Goal: Task Accomplishment & Management: Complete application form

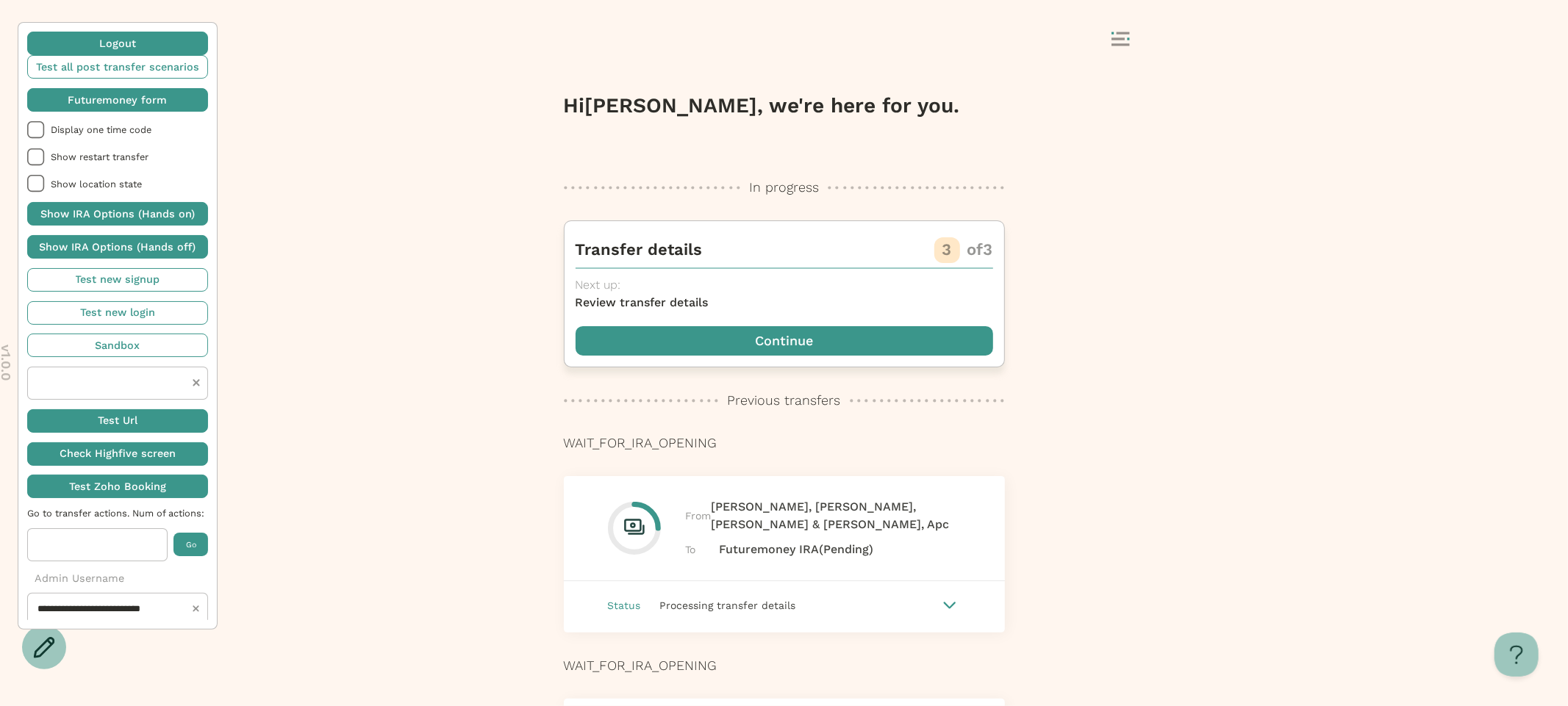
click at [738, 344] on span "button" at bounding box center [784, 341] width 418 height 29
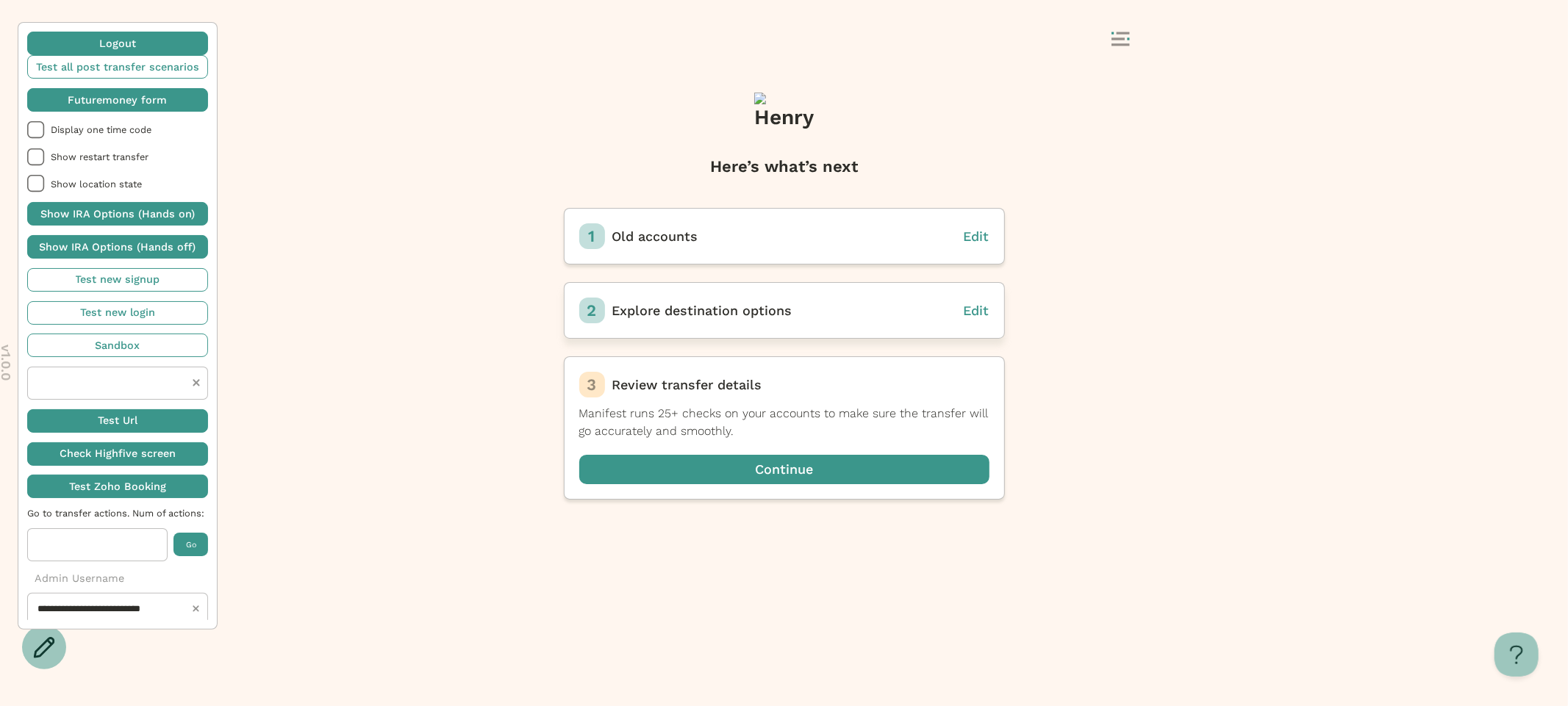
click at [972, 315] on span "Edit" at bounding box center [977, 311] width 26 height 15
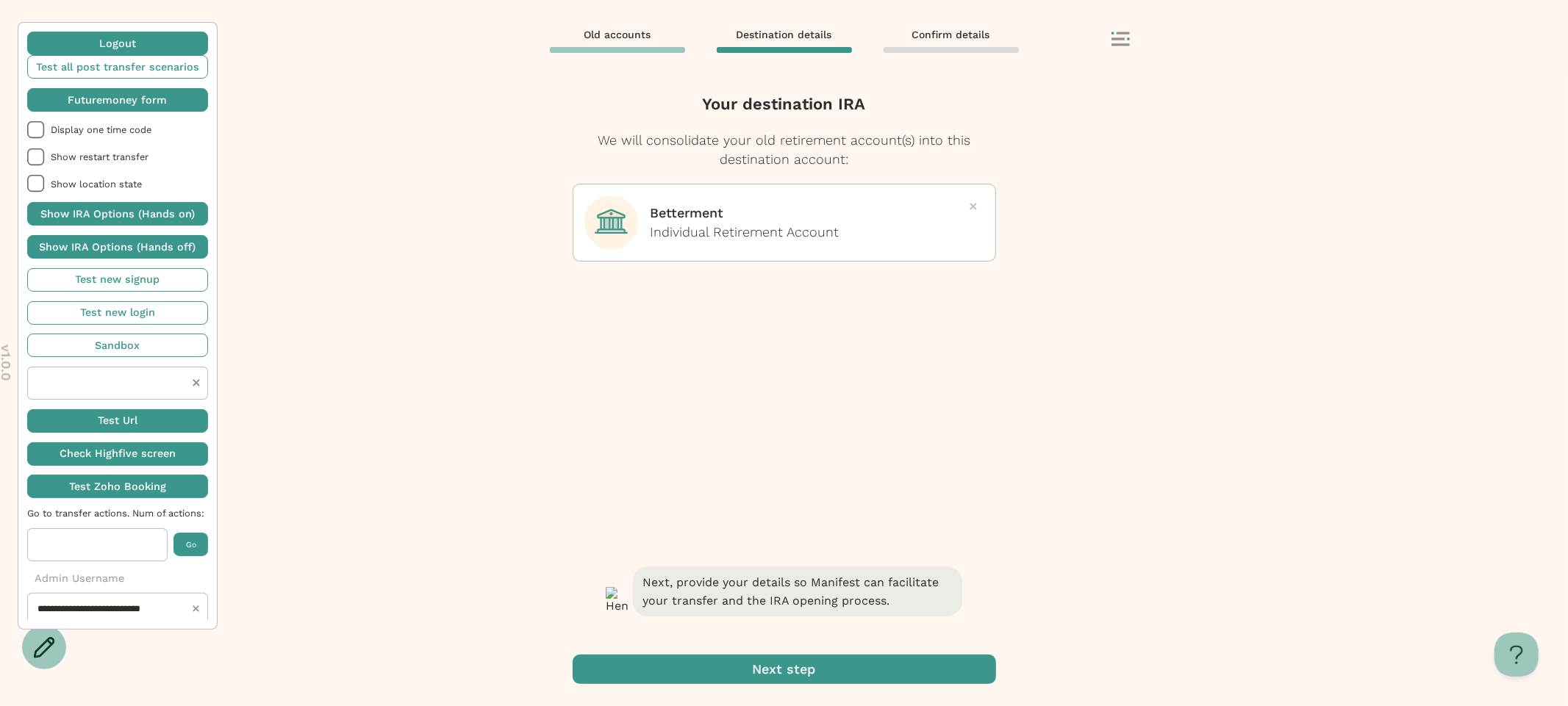
click at [974, 206] on icon at bounding box center [974, 207] width 8 height 8
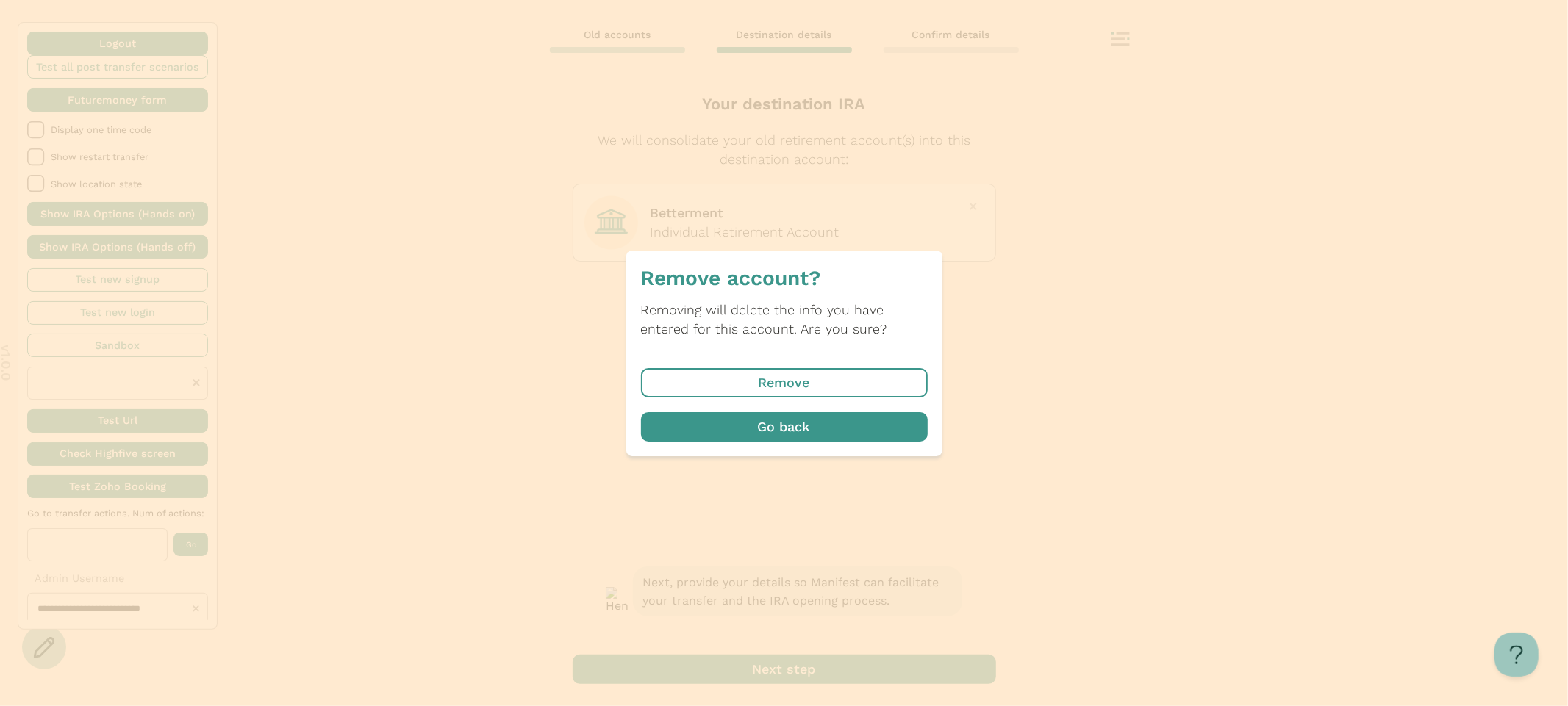
click at [806, 389] on span "button" at bounding box center [784, 383] width 287 height 29
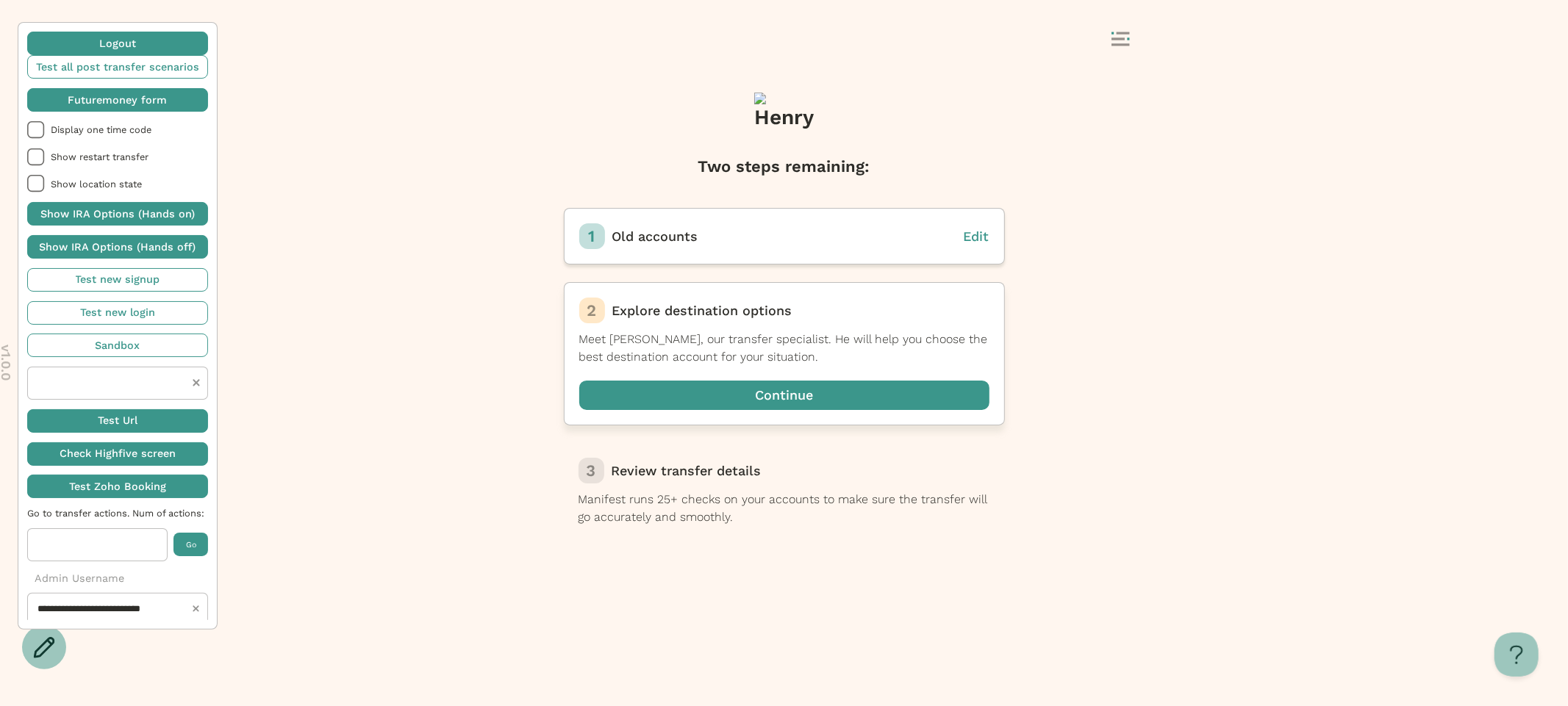
click at [695, 405] on span "button" at bounding box center [784, 395] width 410 height 29
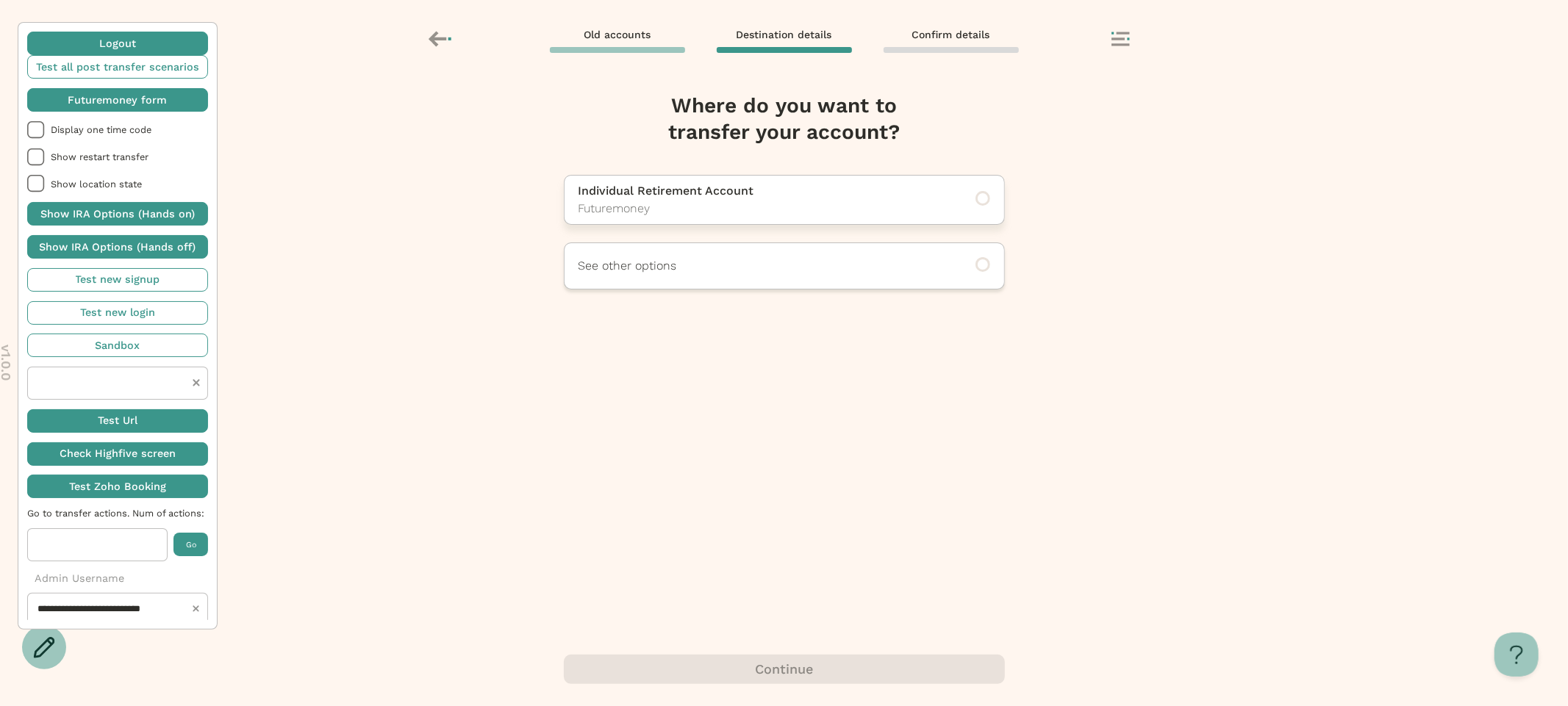
click at [737, 195] on p "Individual Retirement Account" at bounding box center [764, 191] width 371 height 17
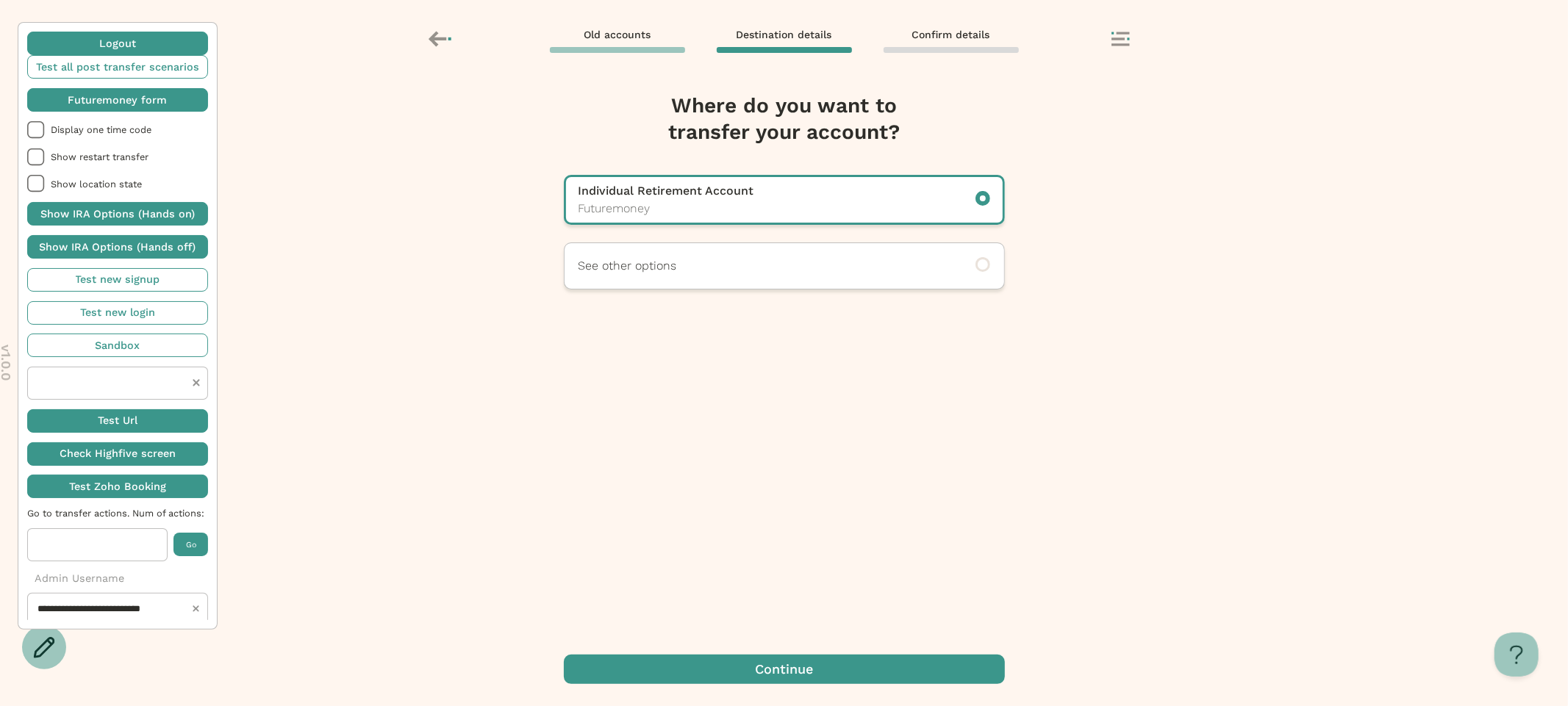
click at [773, 675] on span "button" at bounding box center [785, 669] width 441 height 29
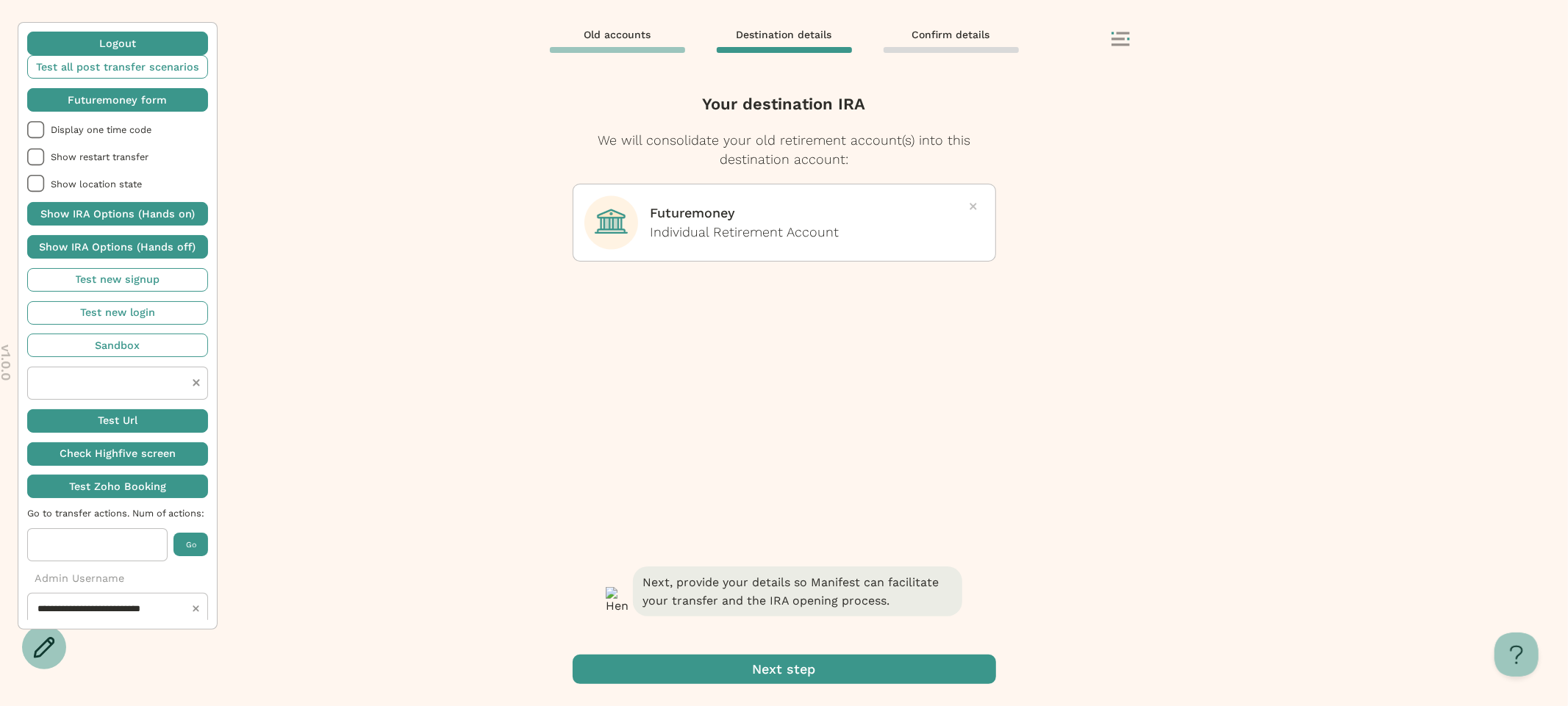
click at [769, 664] on span "button" at bounding box center [785, 669] width 424 height 29
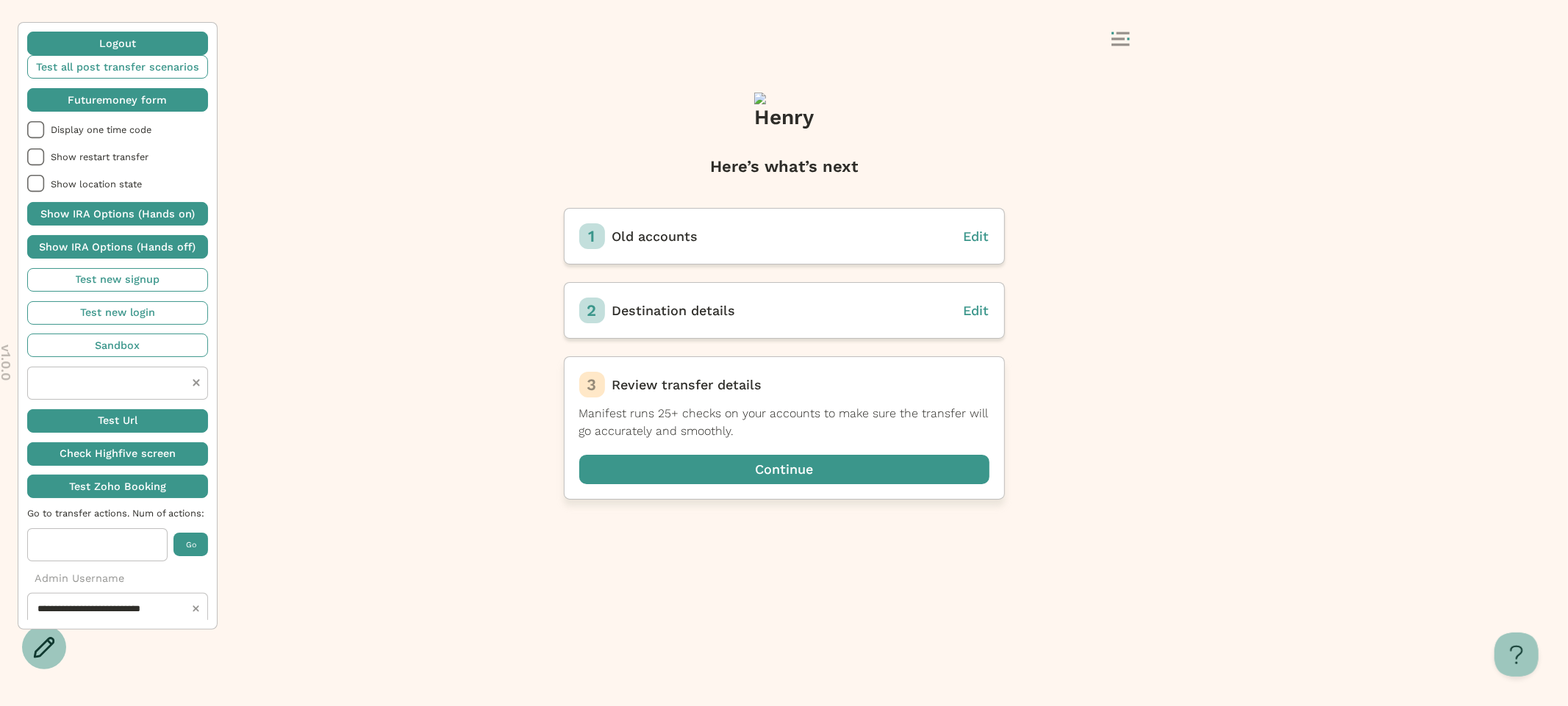
click at [752, 464] on span "button" at bounding box center [784, 469] width 410 height 29
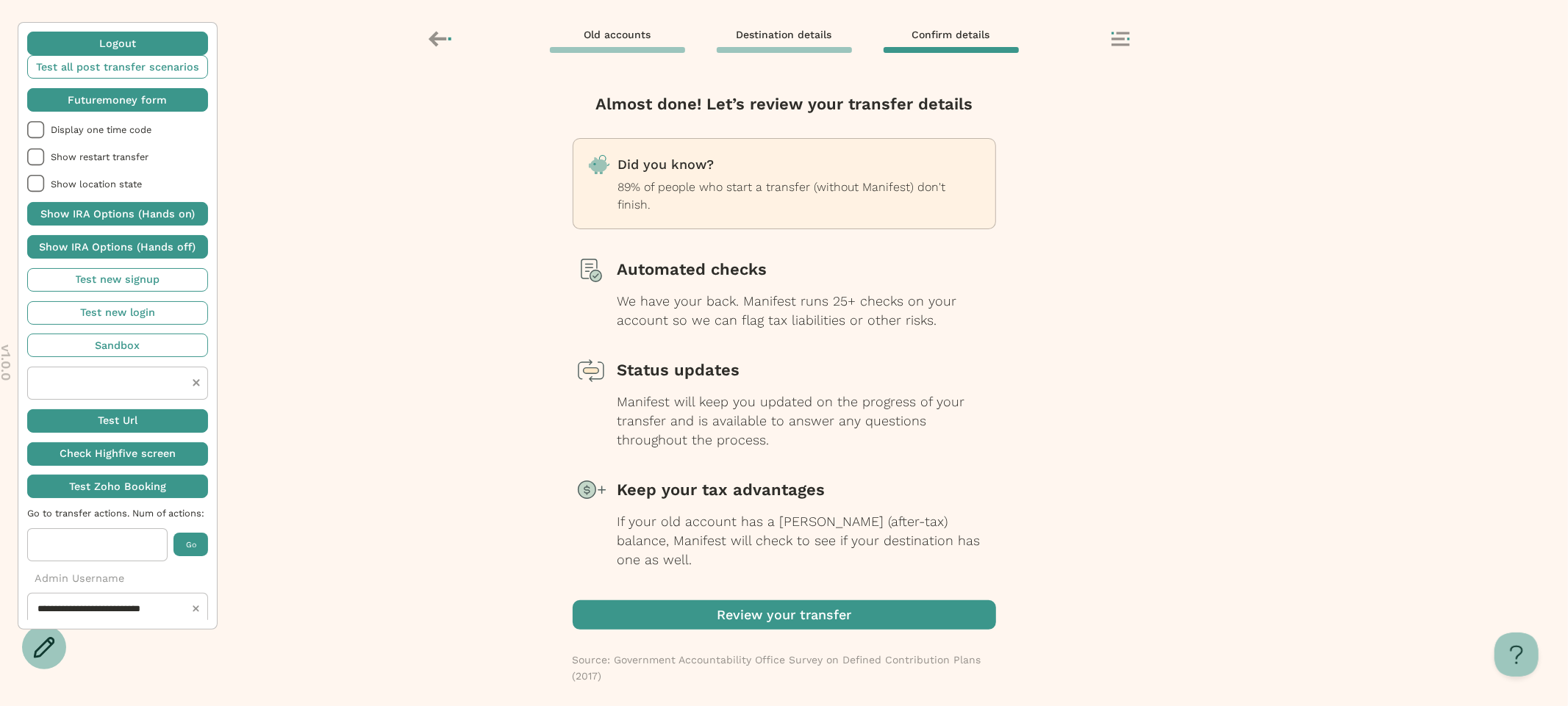
click at [719, 600] on span "button" at bounding box center [785, 615] width 424 height 29
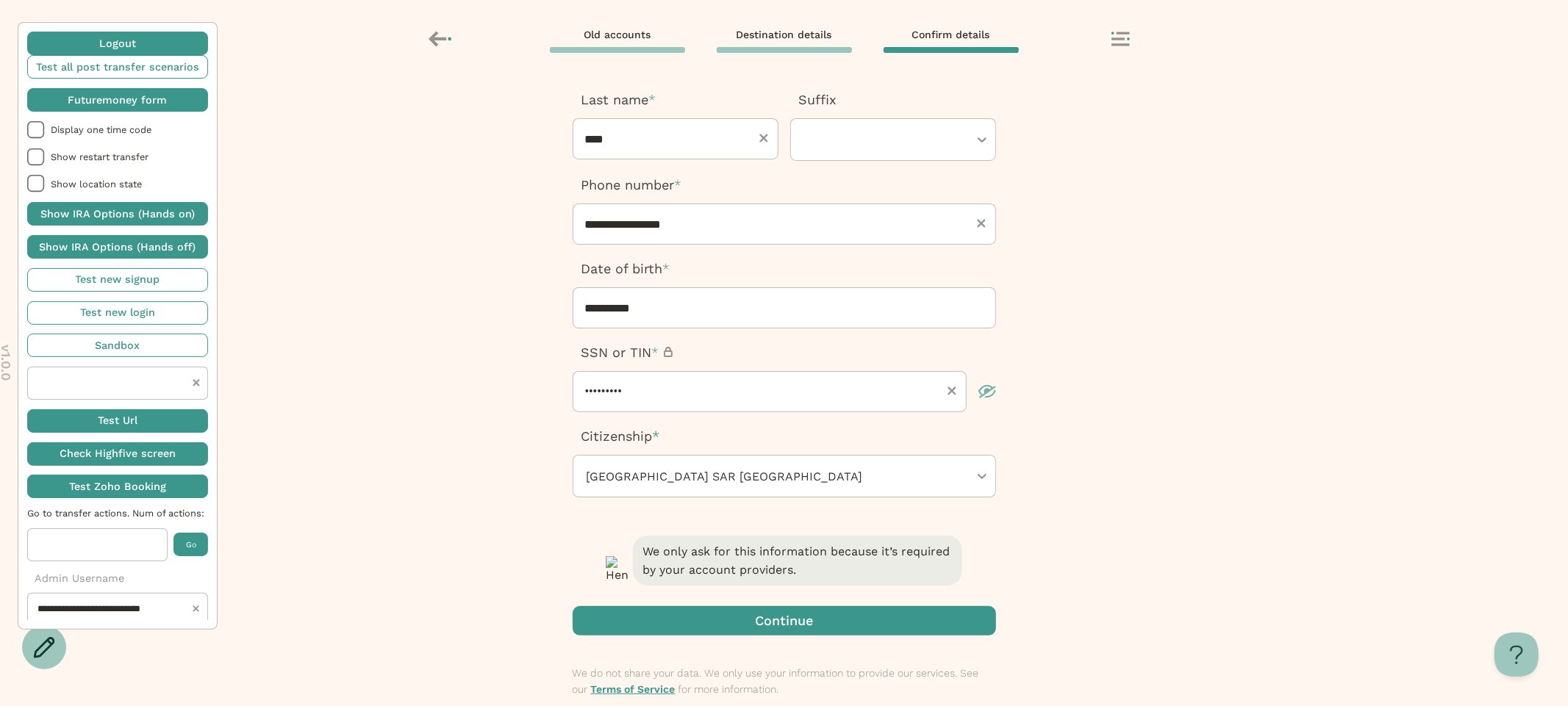
scroll to position [178, 0]
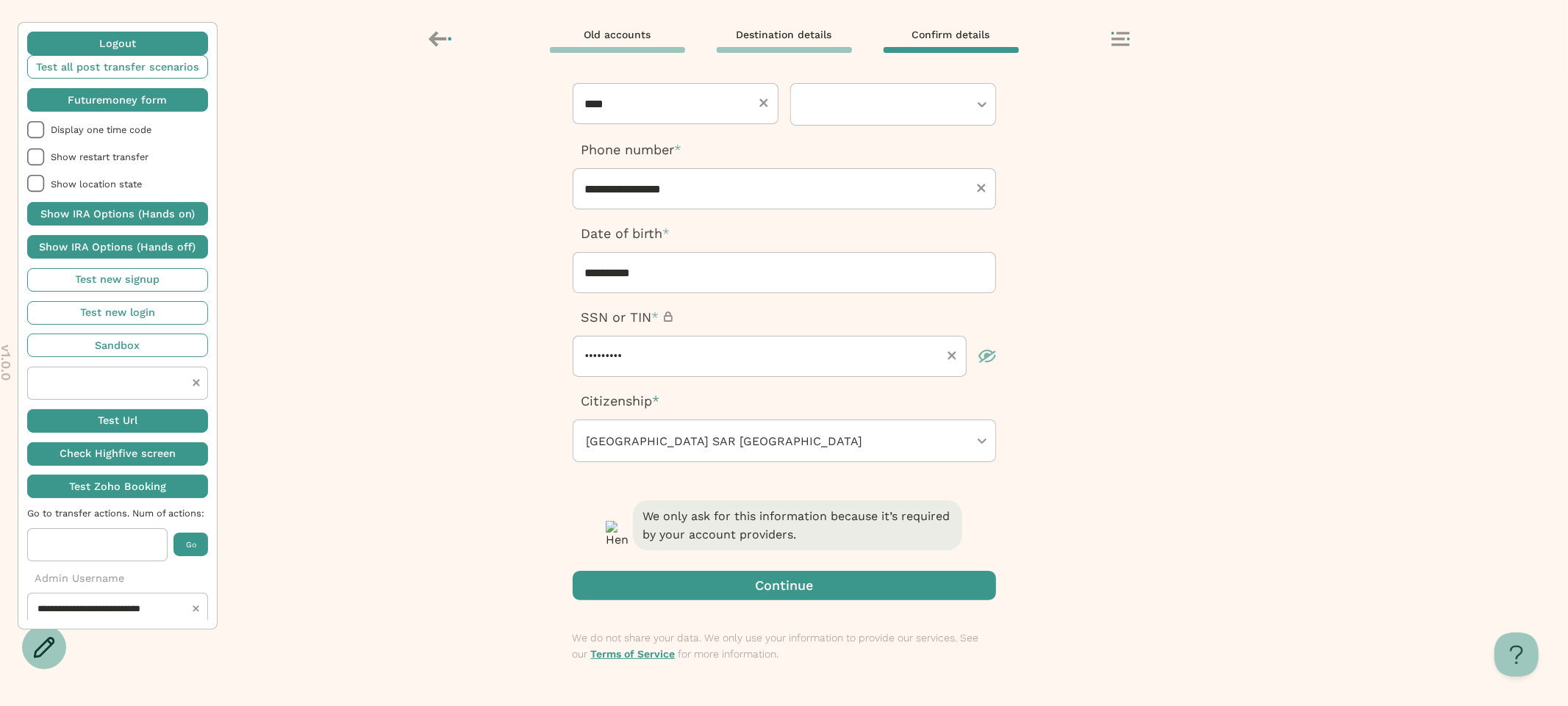
click at [700, 618] on div "We only ask for this information because it’s required by your account provider…" at bounding box center [785, 602] width 424 height 208
click at [700, 591] on span "button" at bounding box center [785, 585] width 424 height 29
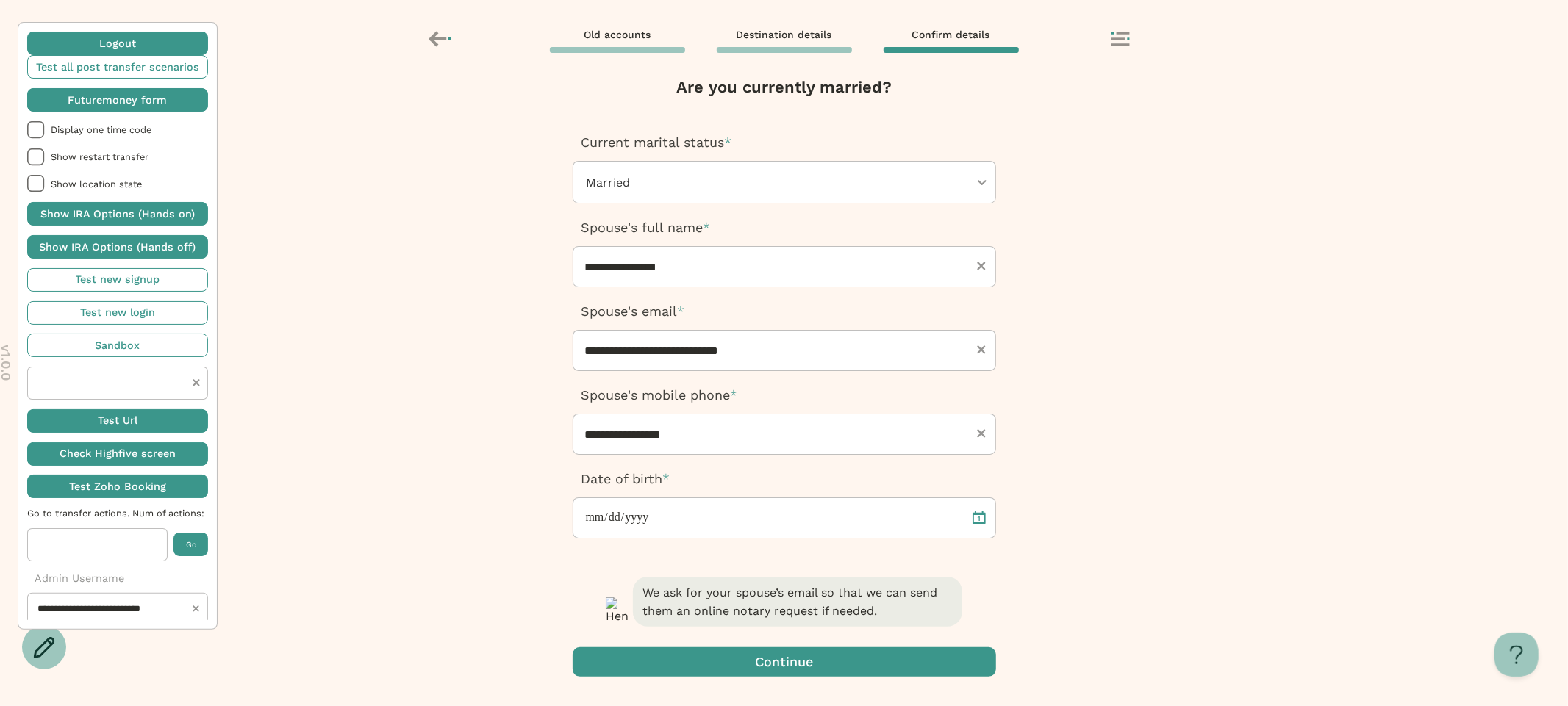
scroll to position [0, 0]
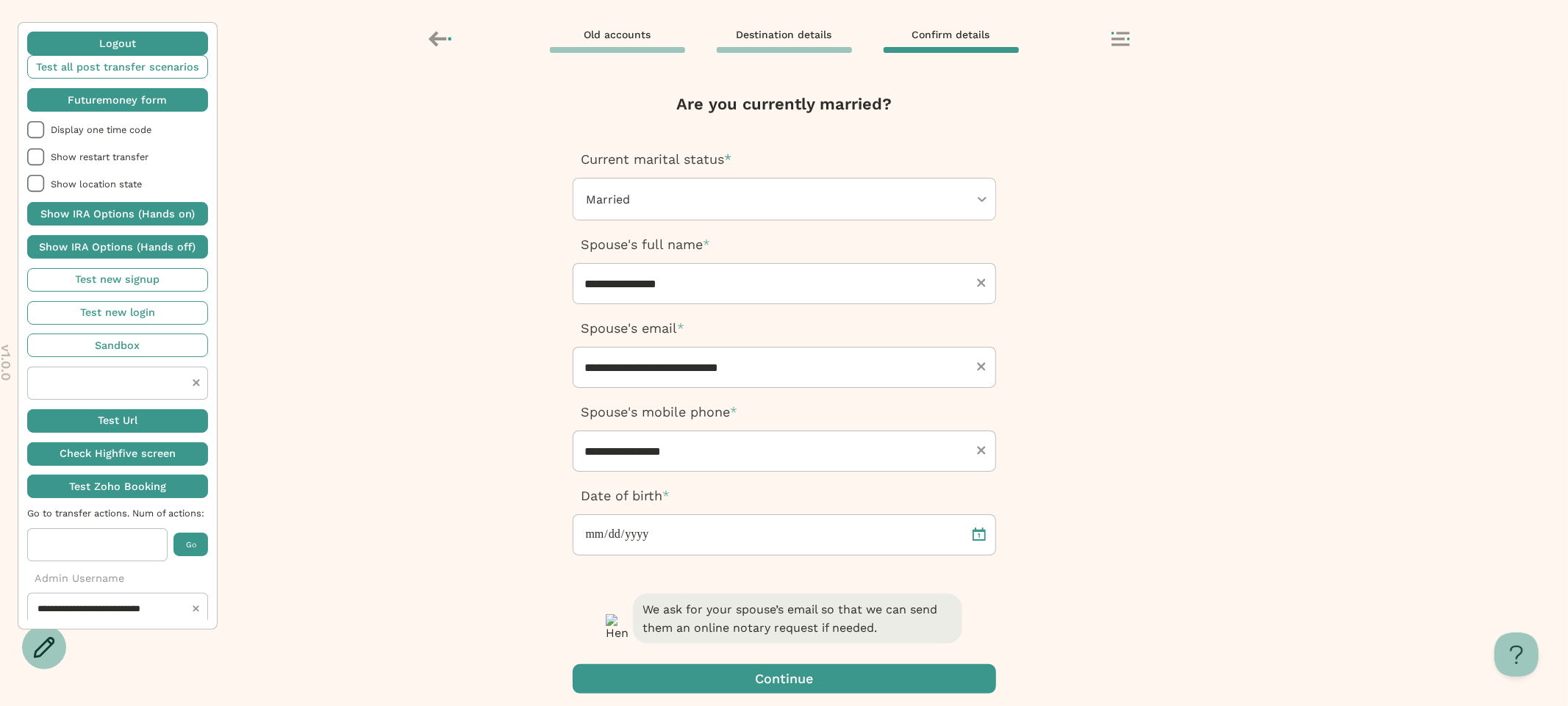
click at [696, 661] on div "We ask for your spouse’s email so that we can send them an online notary reques…" at bounding box center [785, 695] width 424 height 208
click at [692, 675] on span "button" at bounding box center [785, 678] width 424 height 29
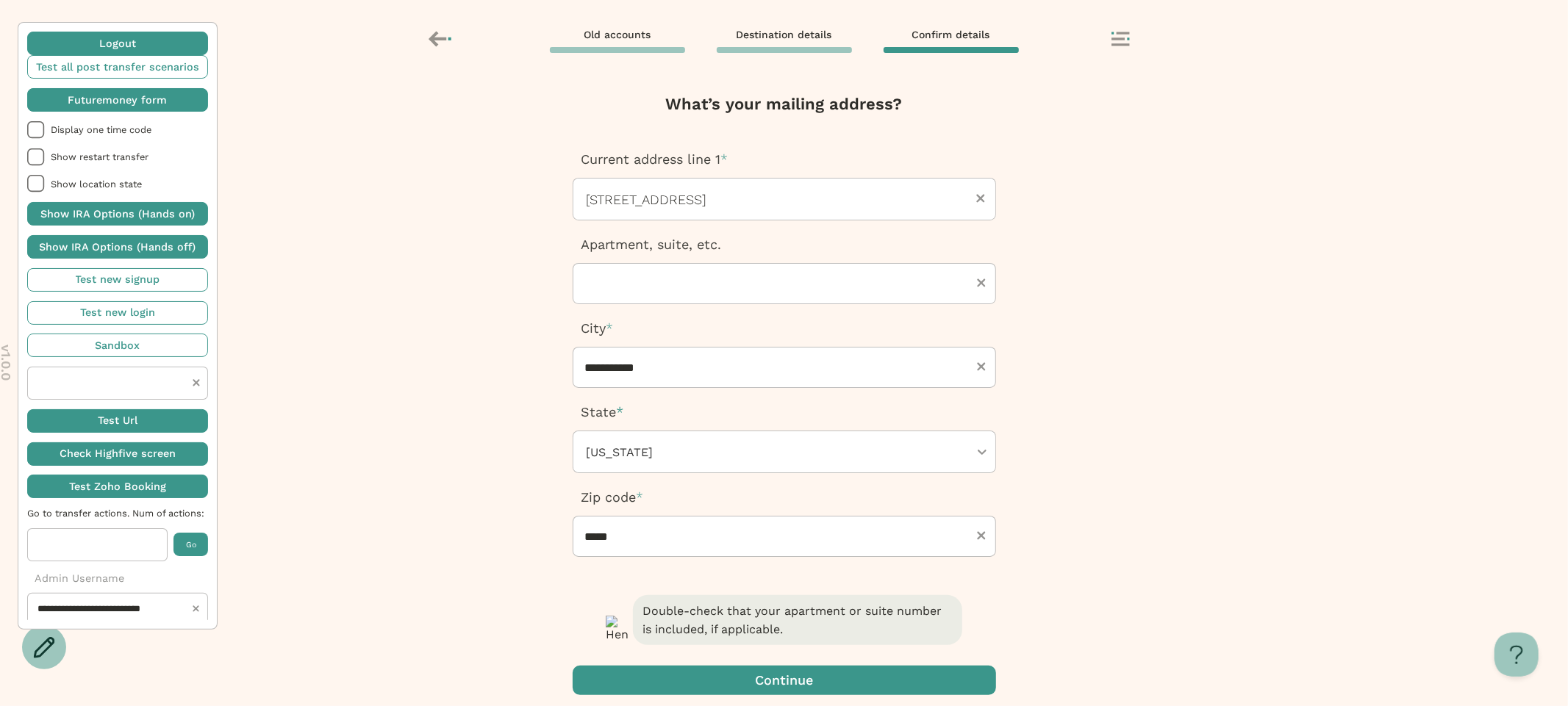
click at [692, 675] on span "button" at bounding box center [785, 680] width 424 height 29
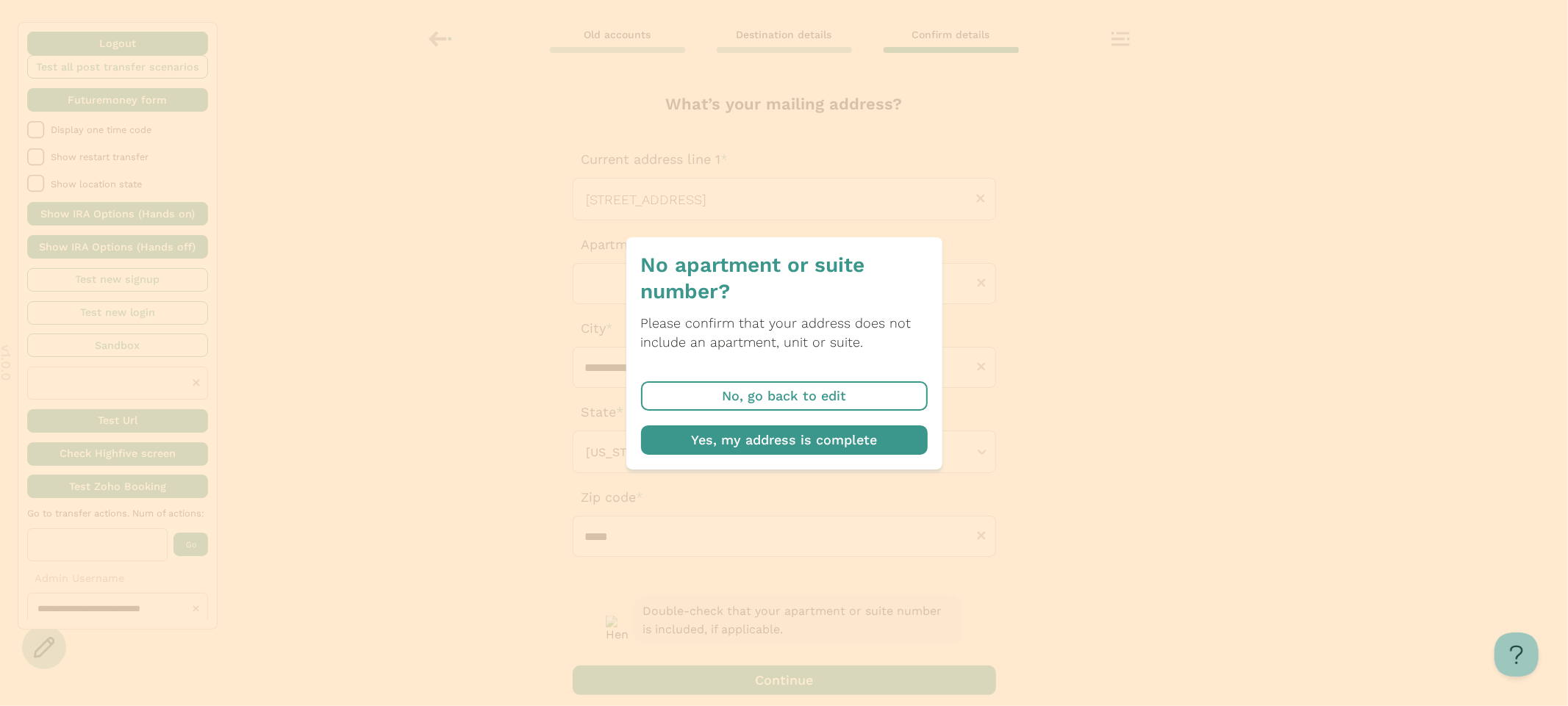
click at [755, 448] on span "button" at bounding box center [784, 440] width 287 height 29
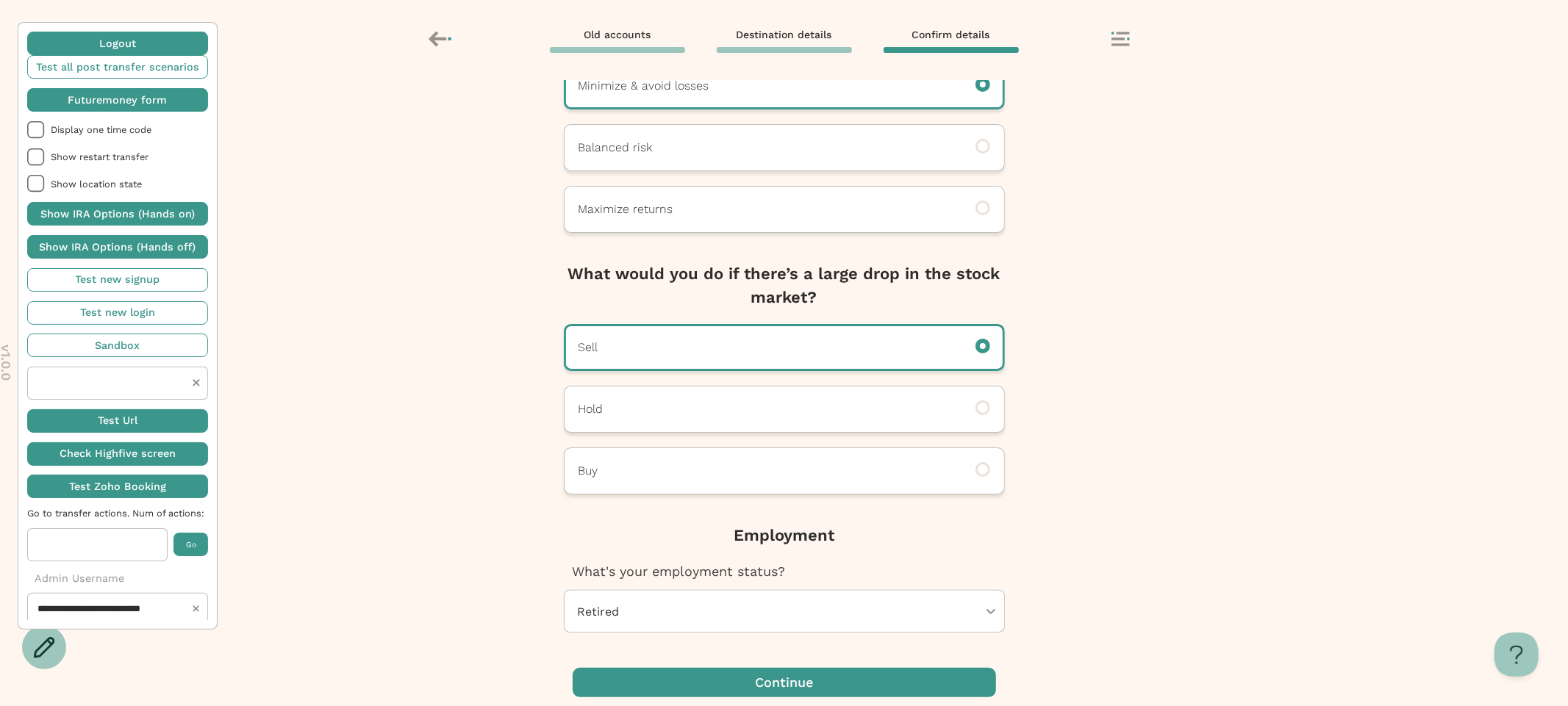
scroll to position [163, 0]
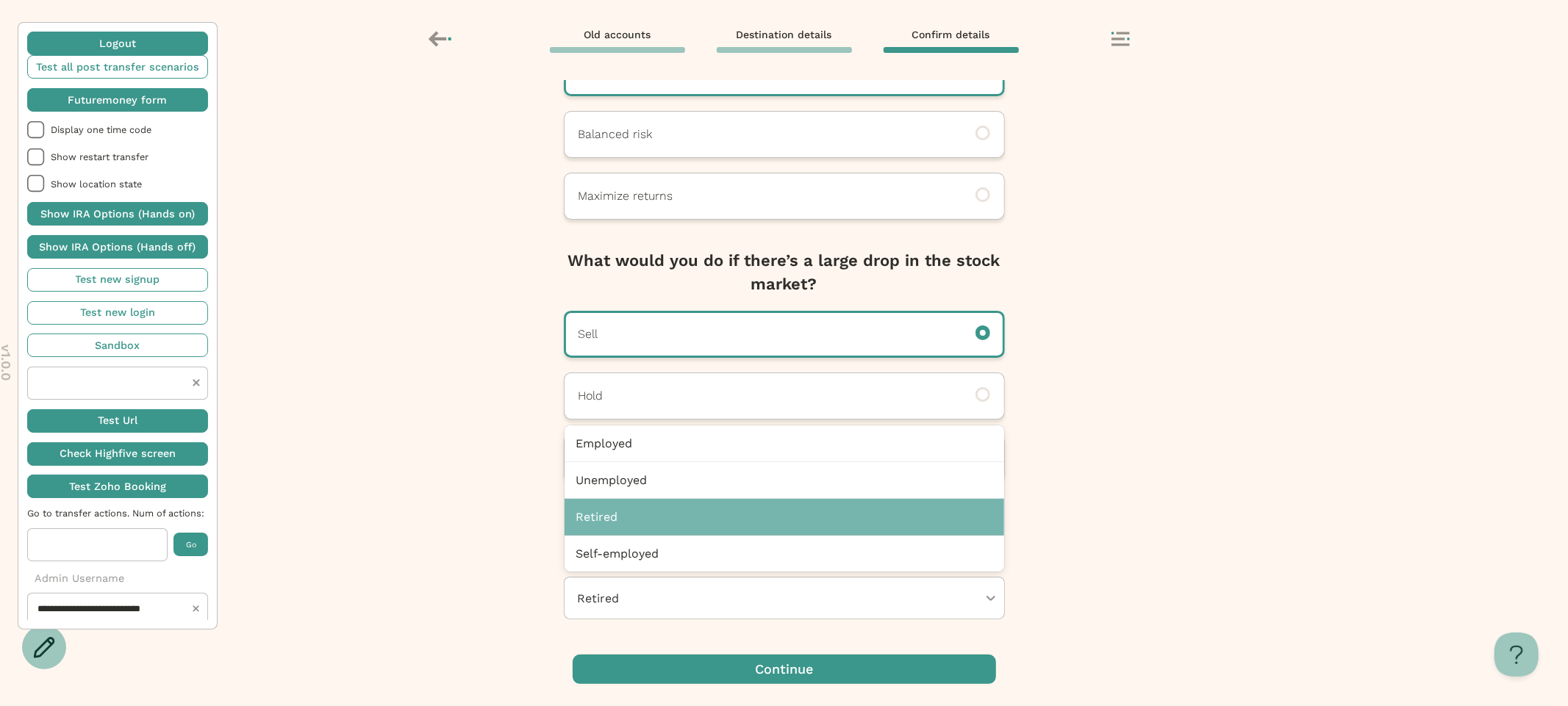
click at [734, 580] on div at bounding box center [777, 598] width 401 height 41
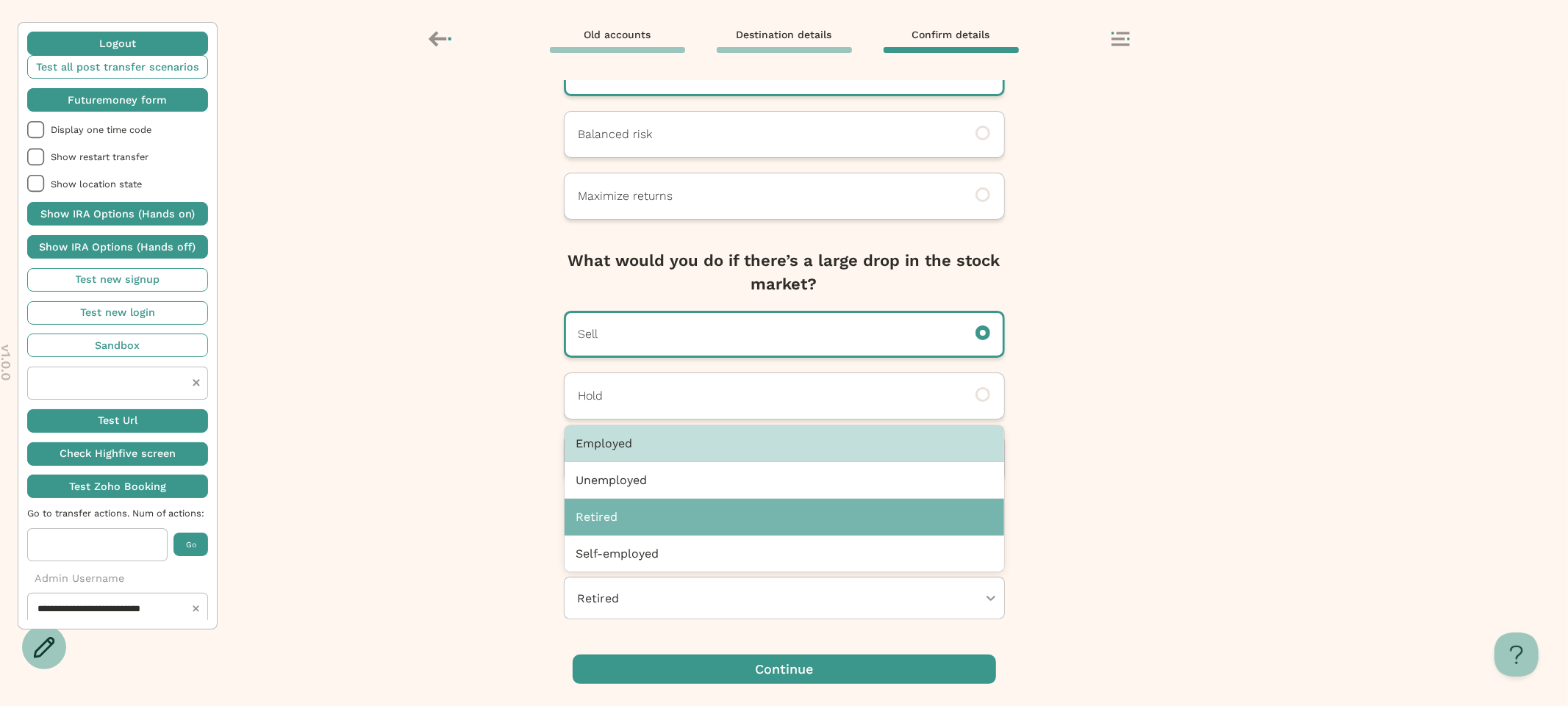
click at [704, 450] on div "Employed" at bounding box center [784, 443] width 439 height 37
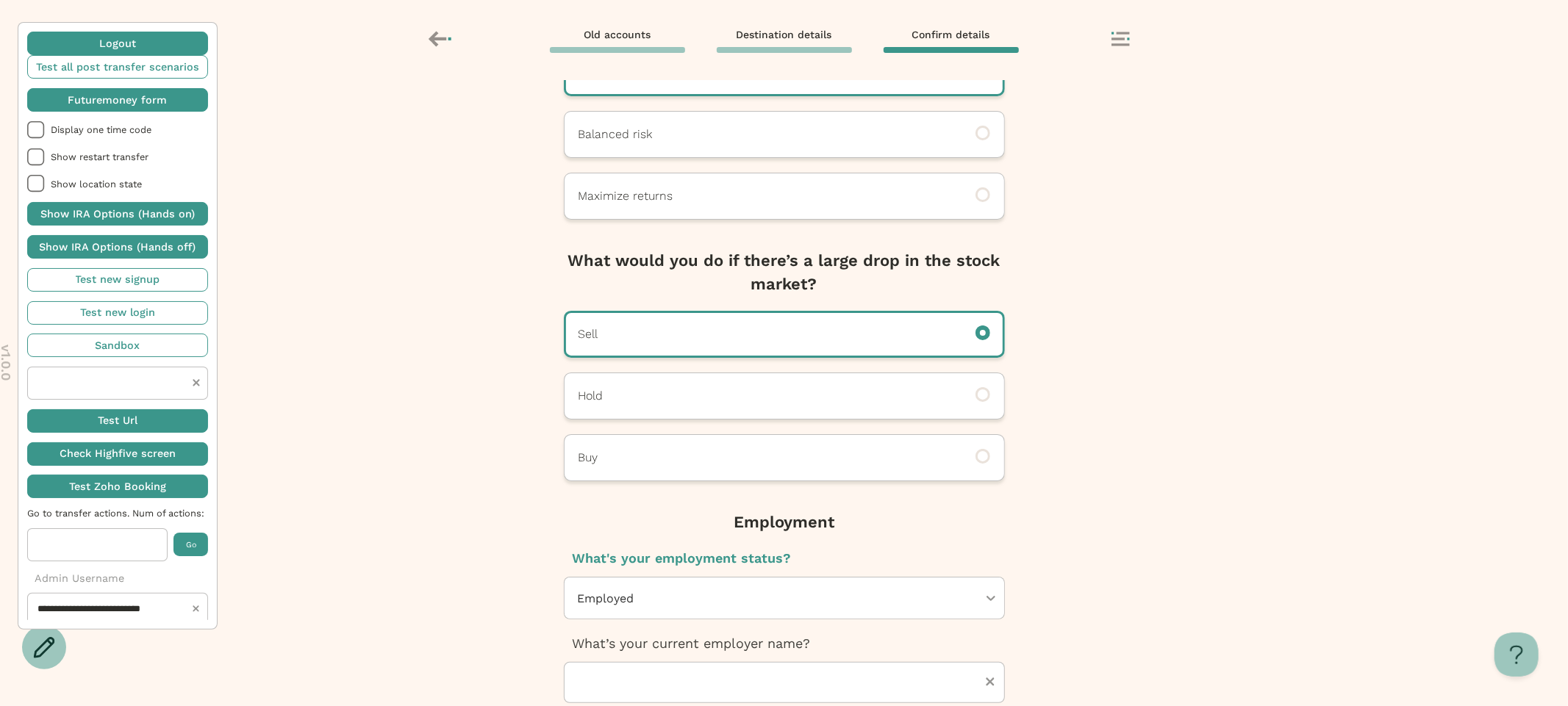
scroll to position [350, 0]
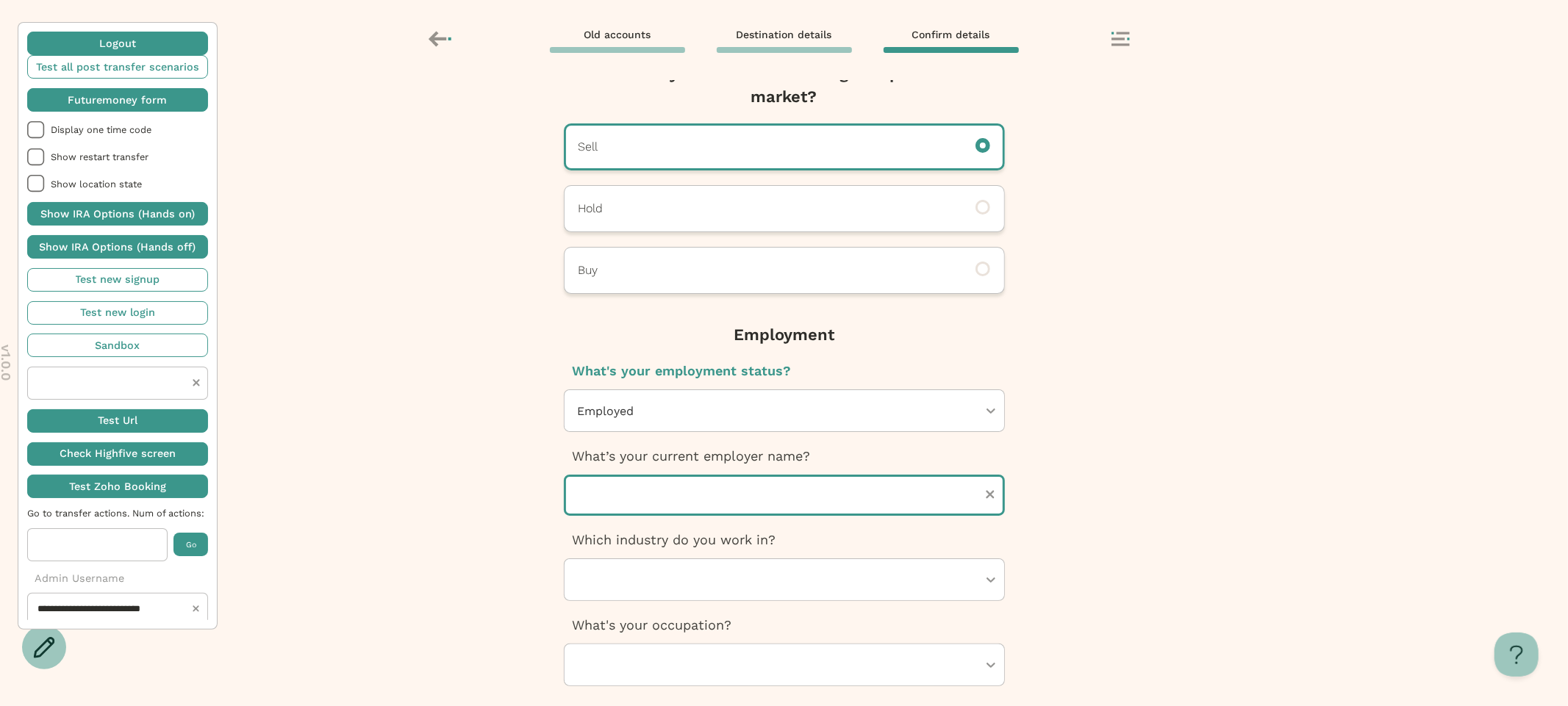
click at [692, 486] on input "text" at bounding box center [785, 495] width 441 height 41
type input "********"
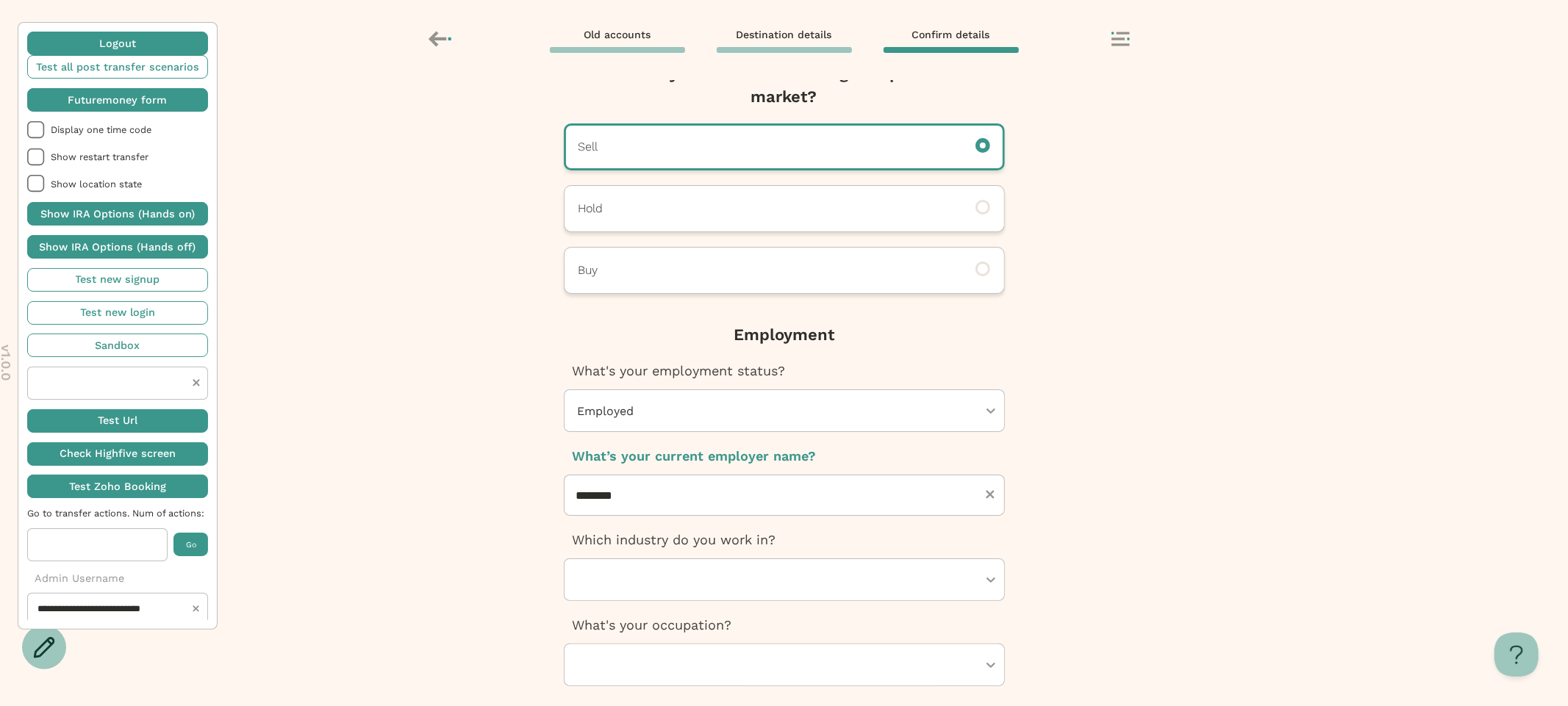
click at [698, 579] on div at bounding box center [777, 579] width 401 height 41
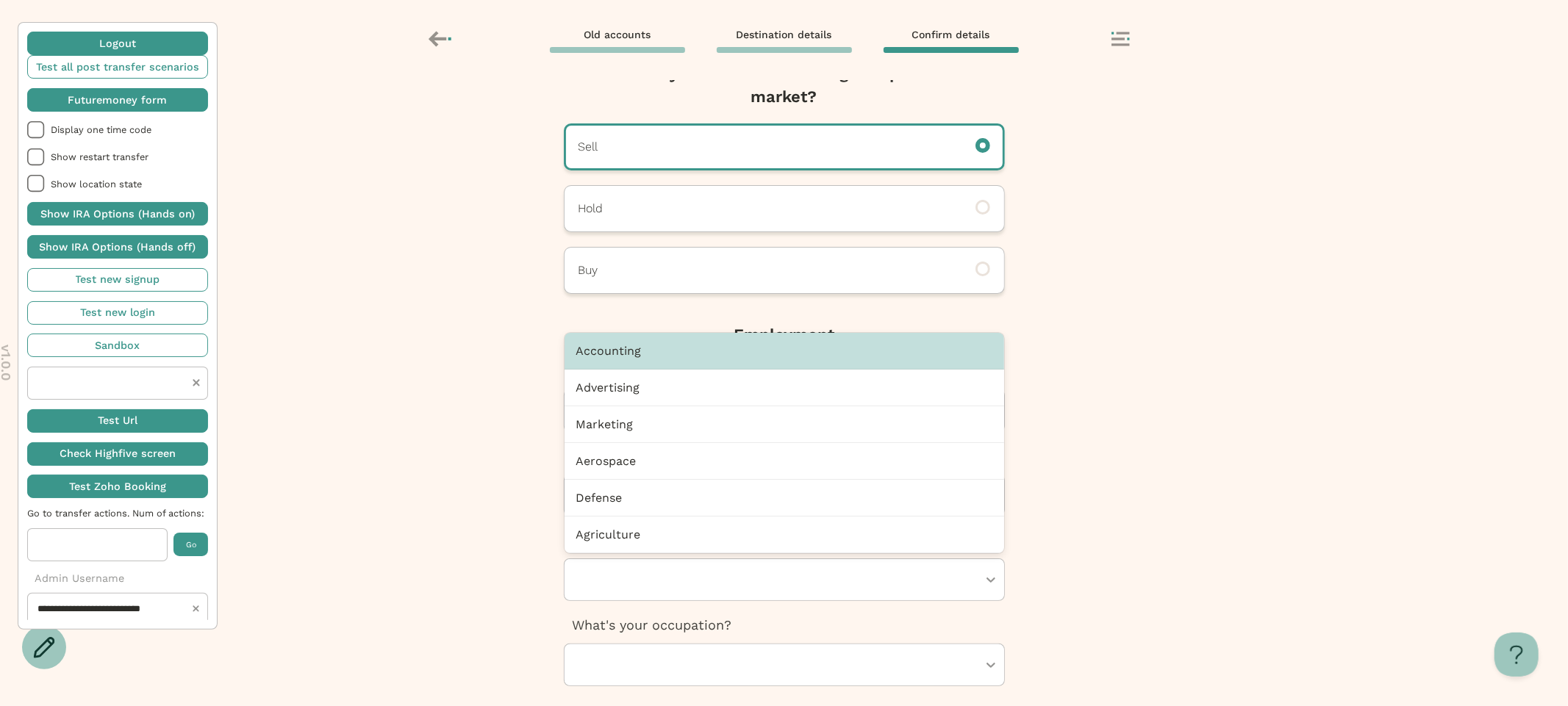
type input "*"
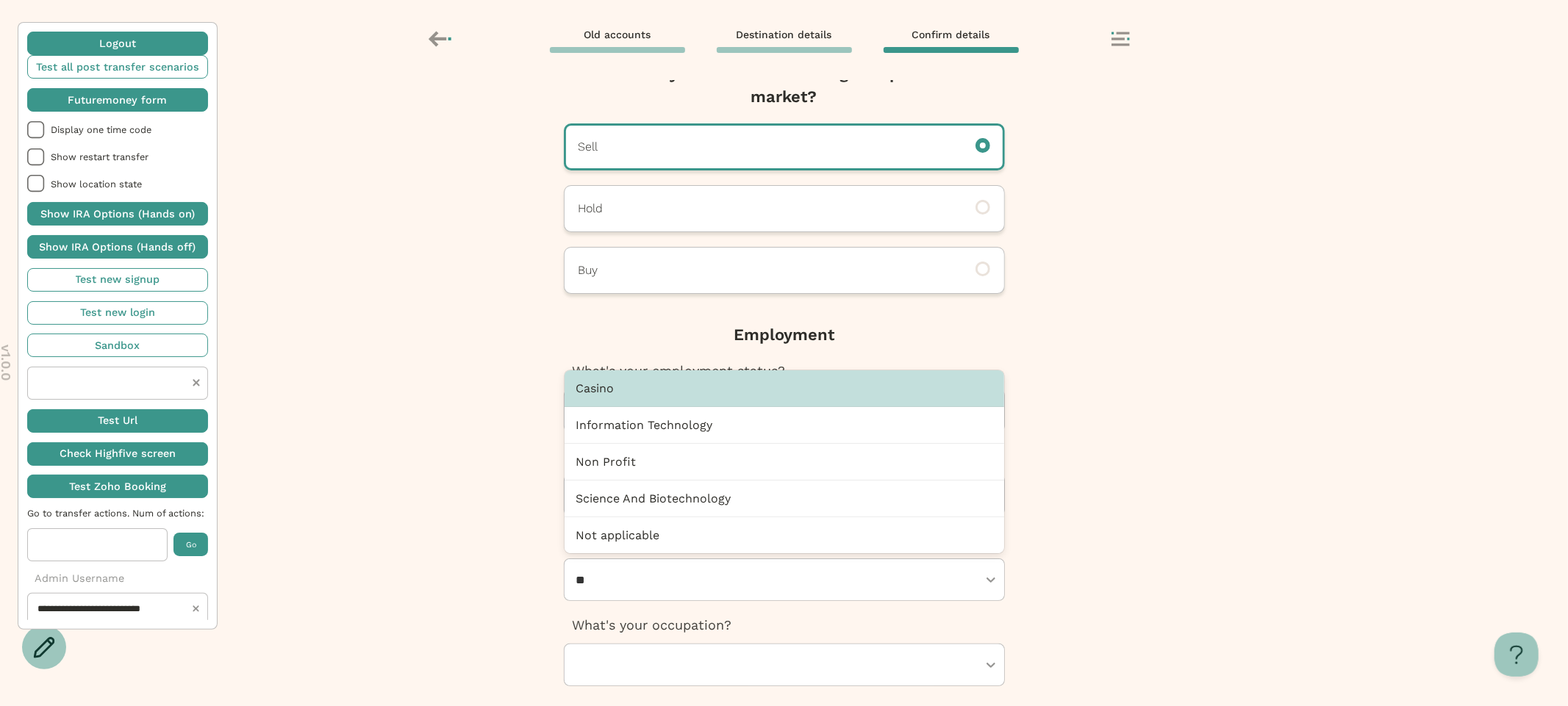
type input "***"
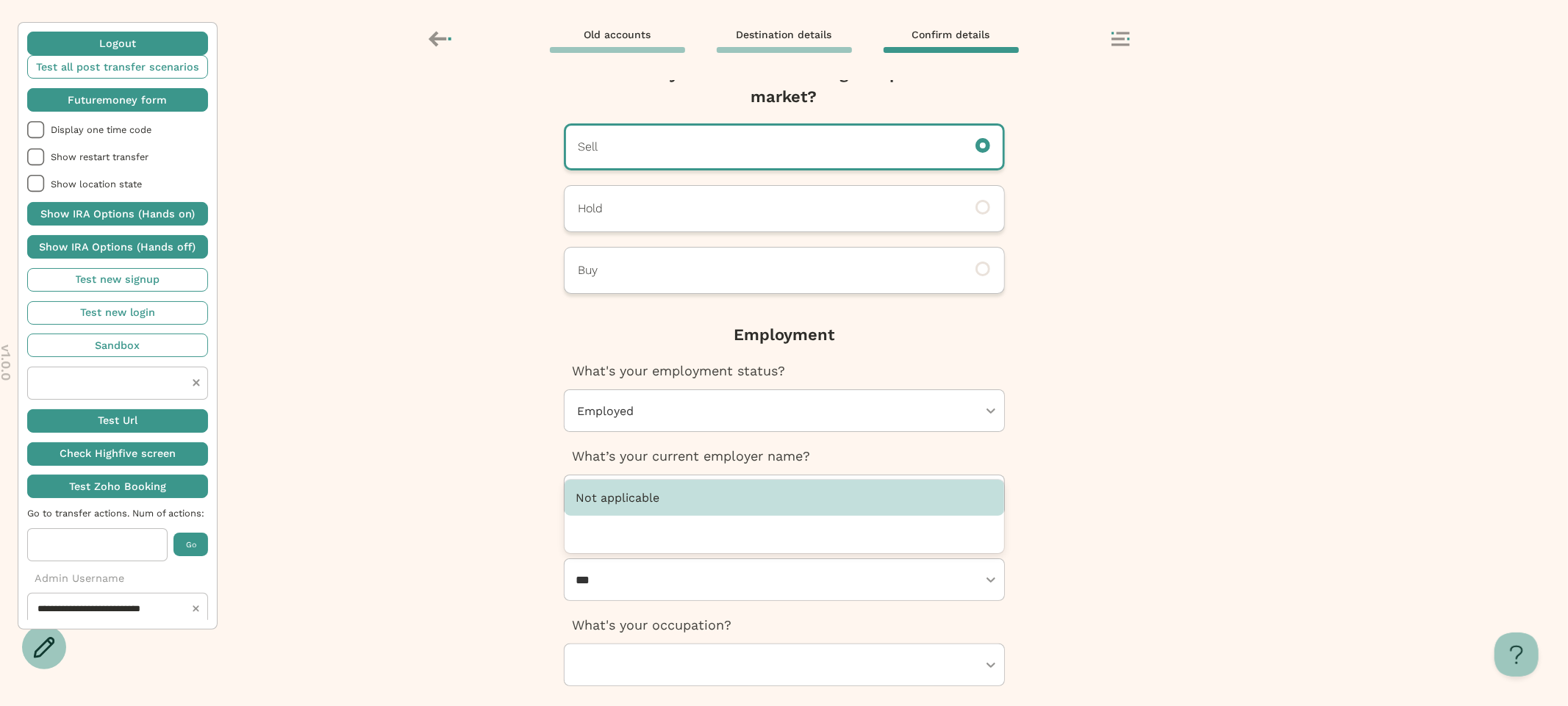
click at [687, 510] on div "Not applicable" at bounding box center [784, 498] width 439 height 36
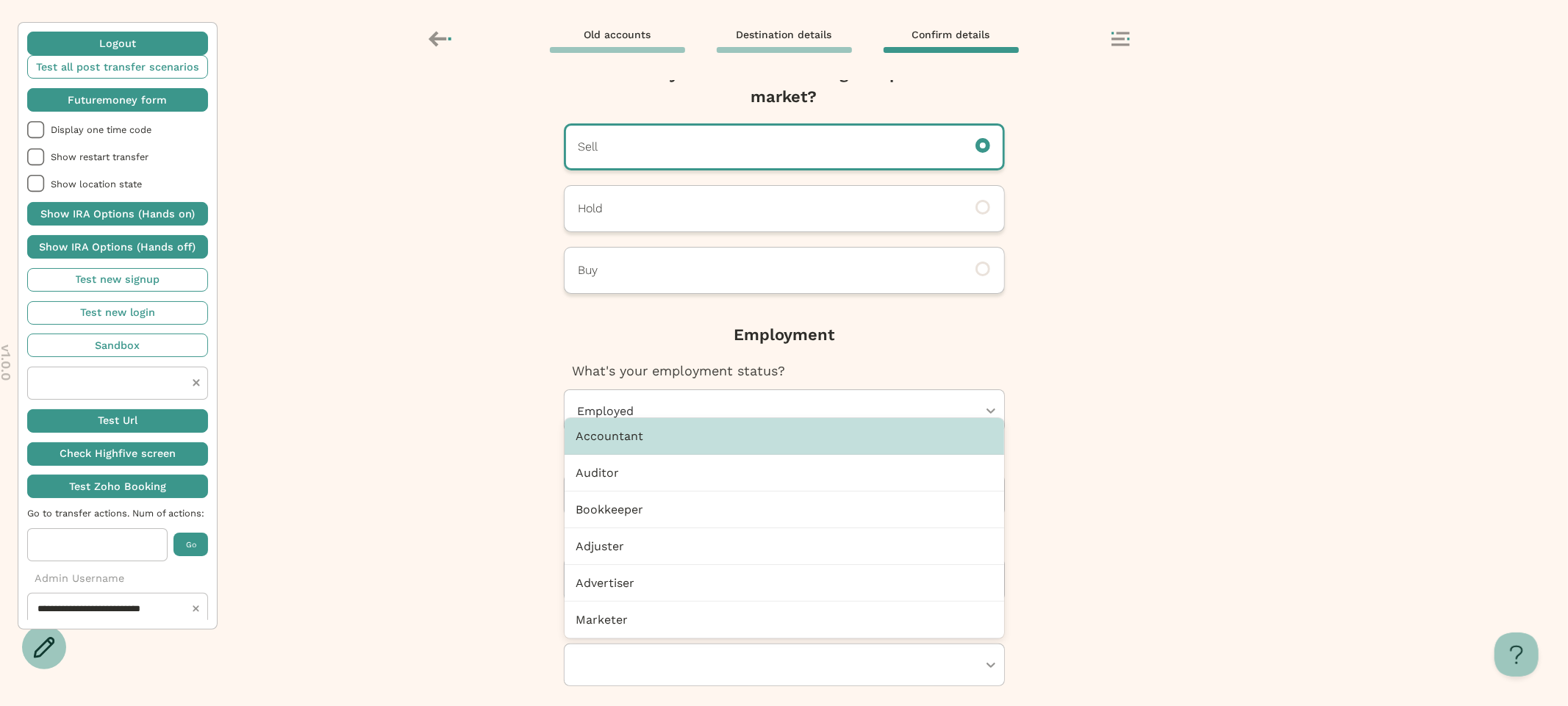
click at [685, 649] on div at bounding box center [777, 665] width 401 height 41
type input "**"
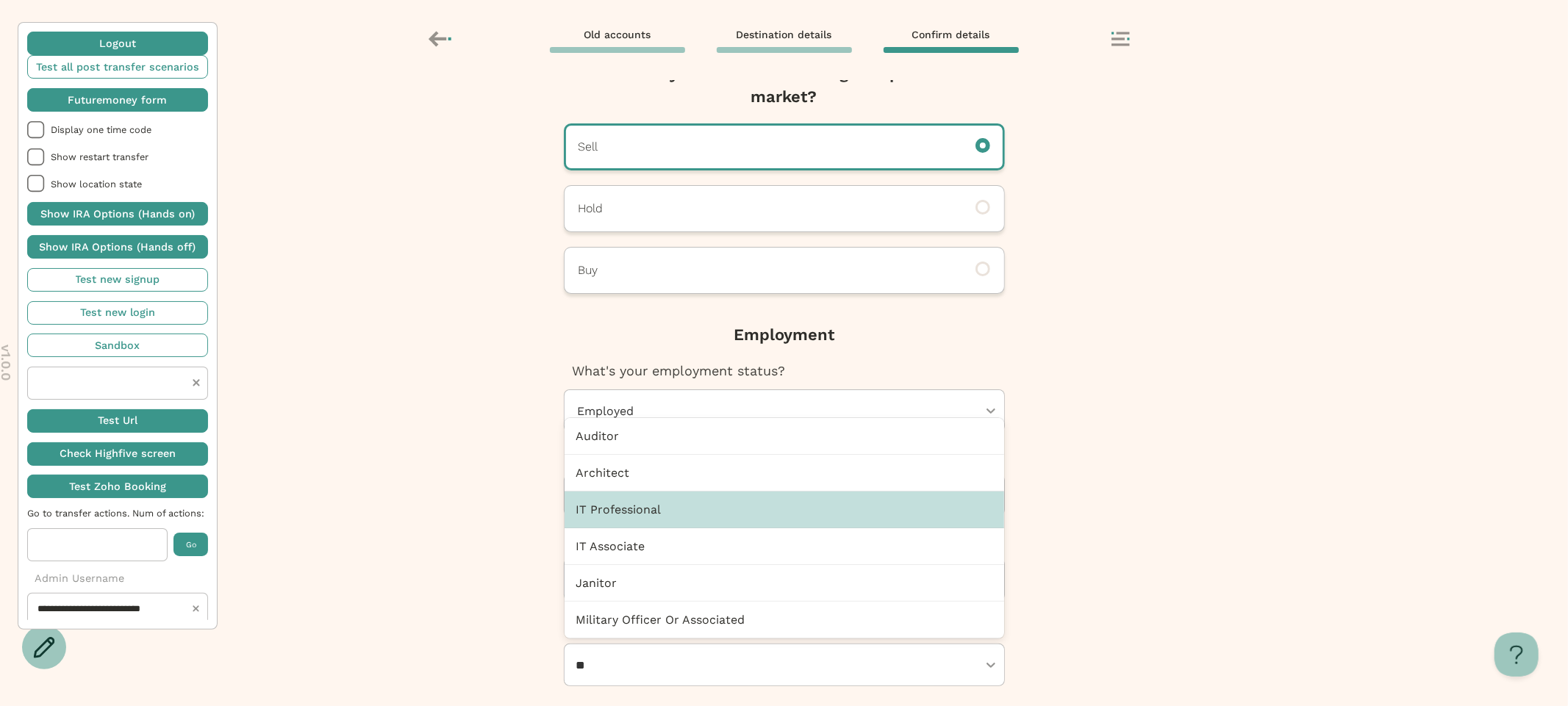
click at [654, 517] on div "IT Professional" at bounding box center [784, 510] width 439 height 37
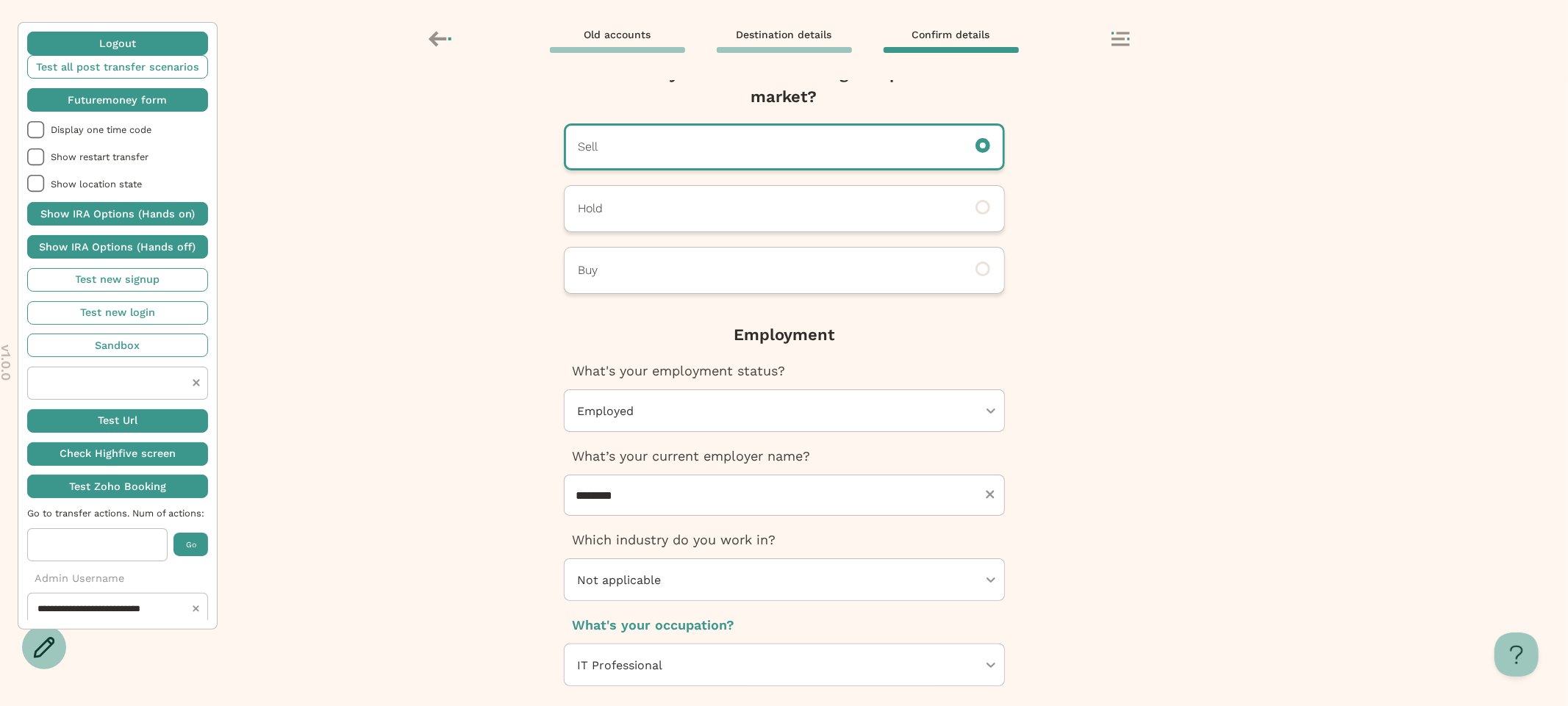
scroll to position [417, 0]
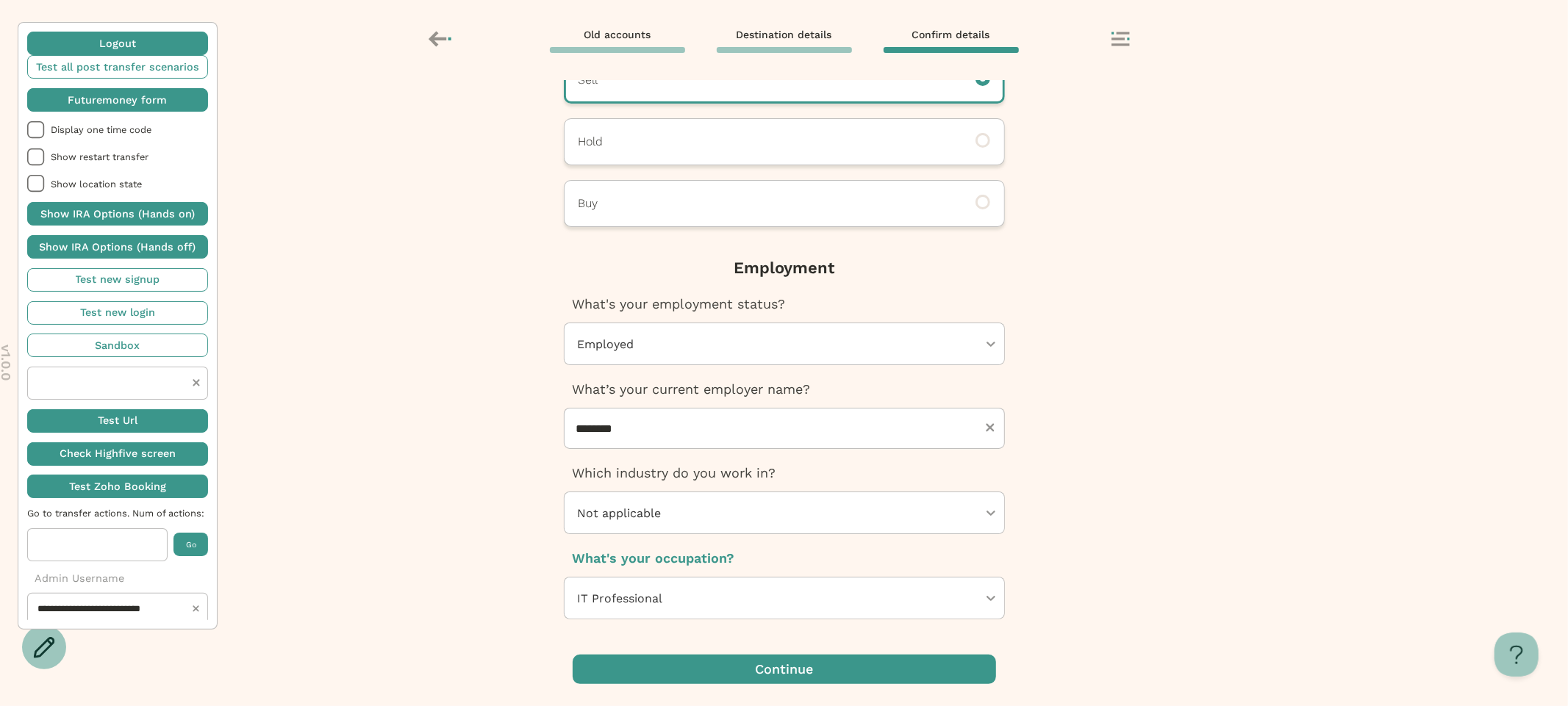
click at [827, 667] on span "button" at bounding box center [785, 669] width 424 height 29
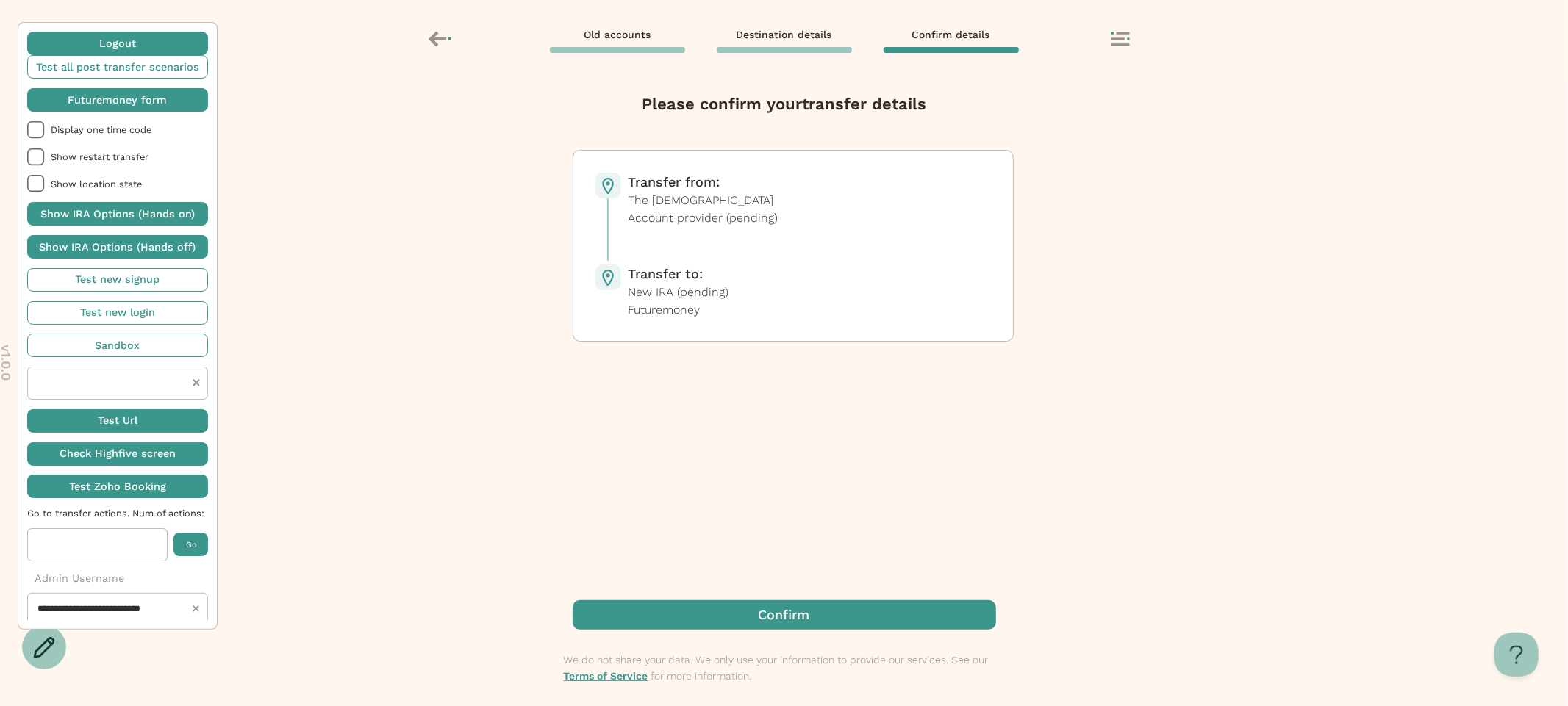
click at [707, 607] on span "button" at bounding box center [785, 615] width 424 height 29
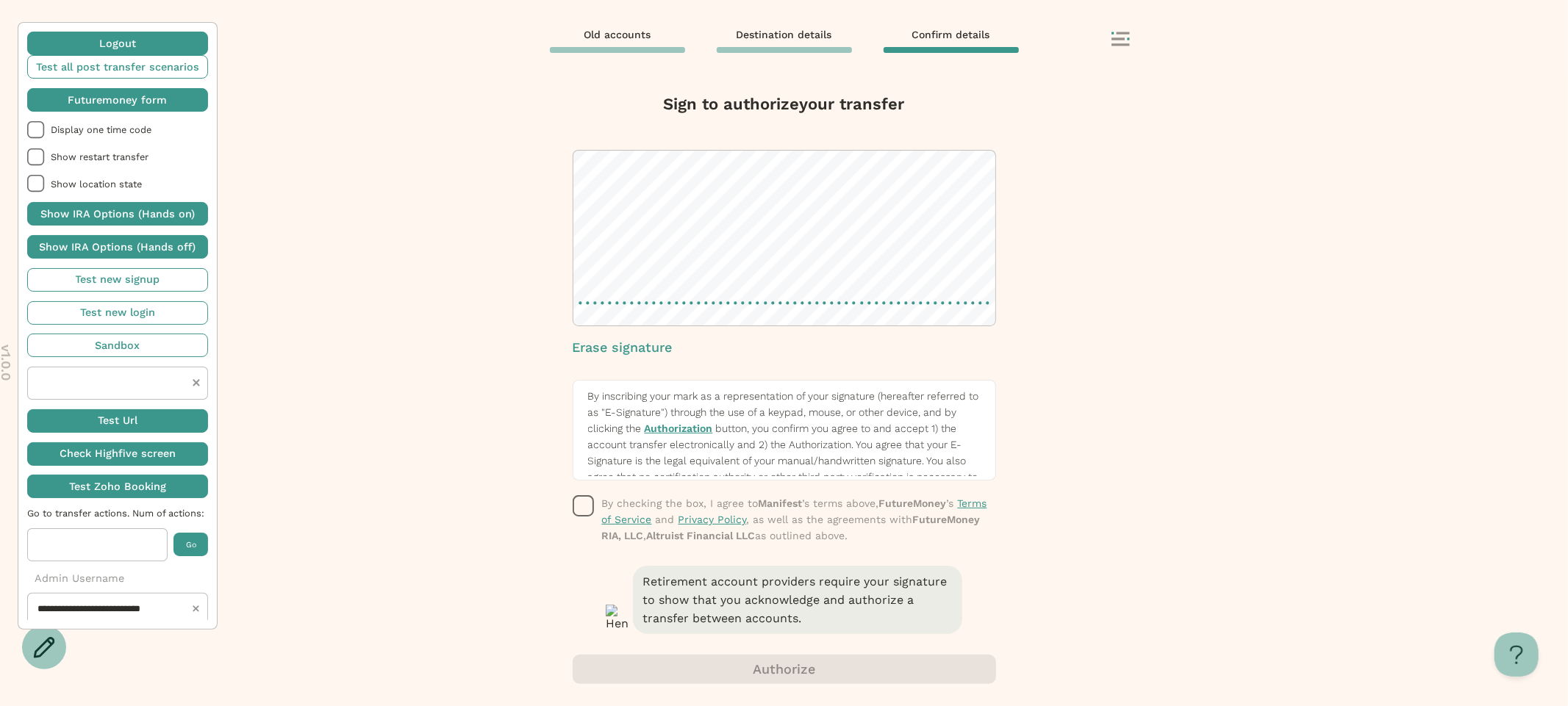
click at [577, 507] on icon "button" at bounding box center [584, 506] width 22 height 22
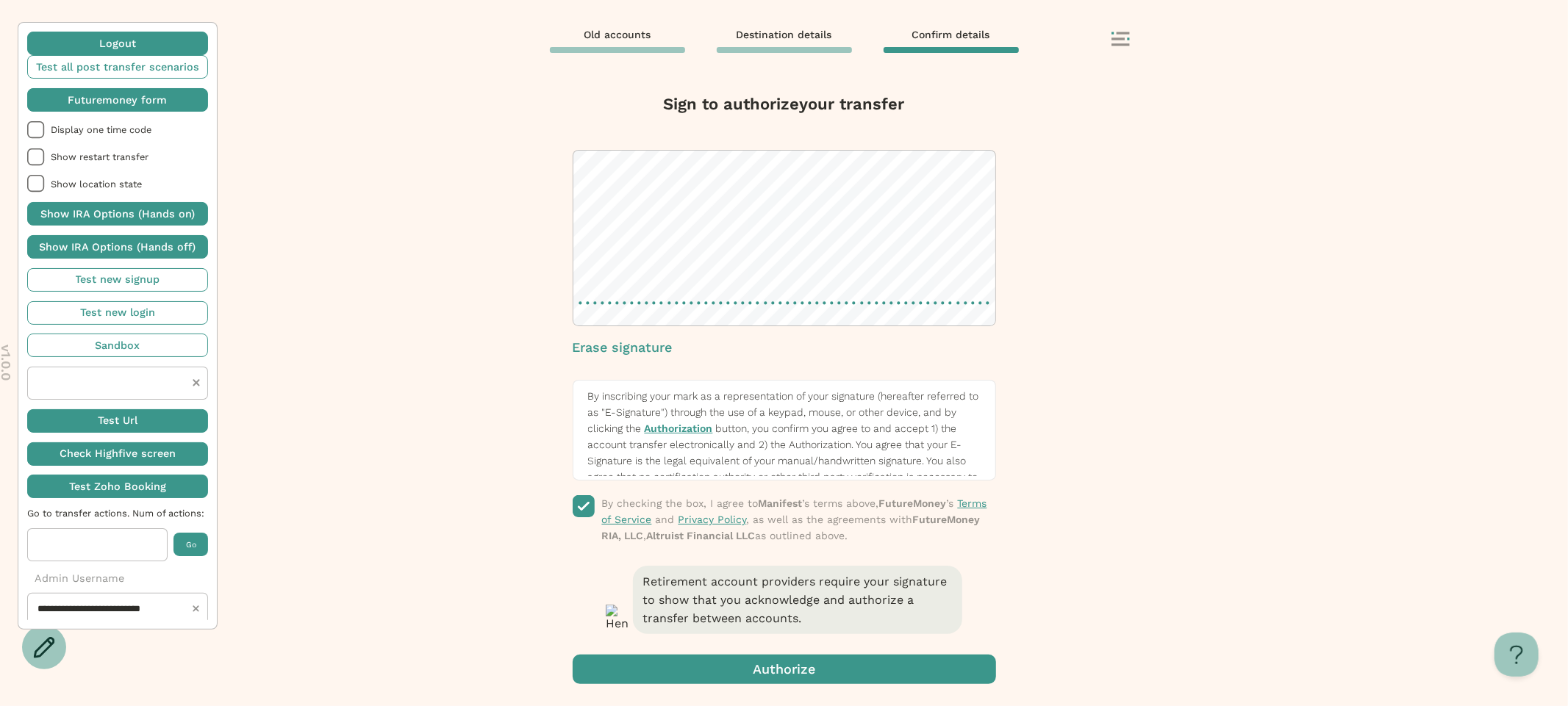
click at [688, 654] on span "button" at bounding box center [785, 669] width 424 height 29
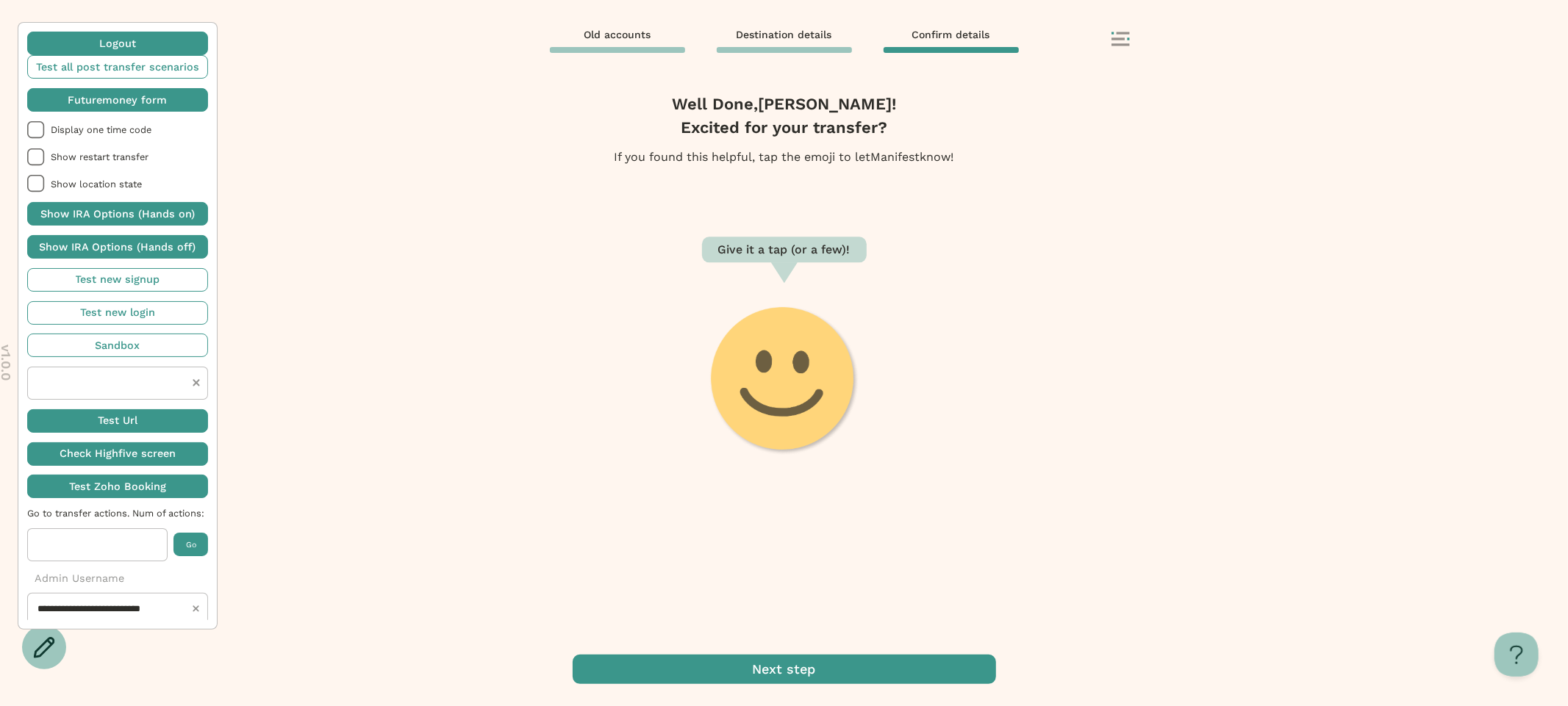
click at [1122, 33] on rect at bounding box center [1122, 33] width 13 height 3
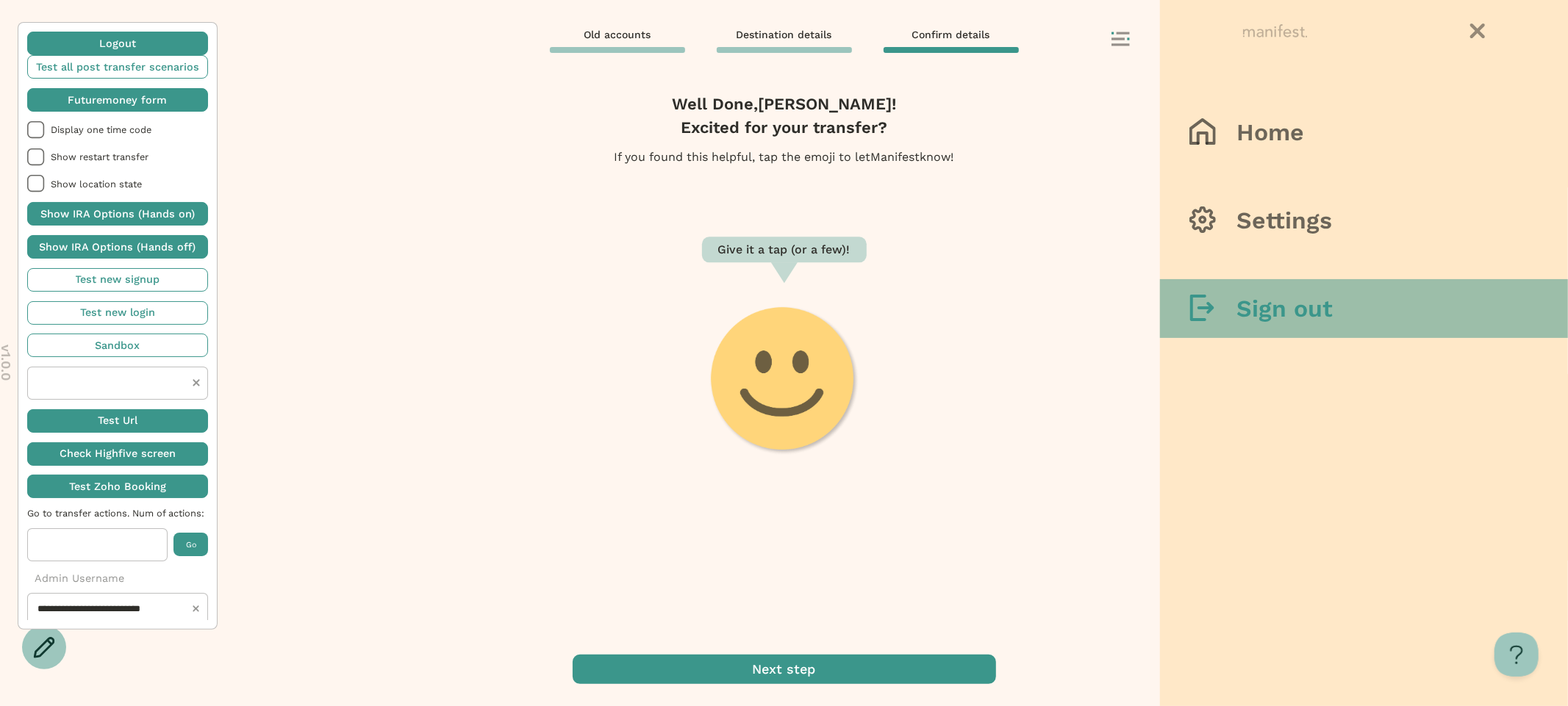
click at [1237, 319] on h3 "Sign out" at bounding box center [1285, 308] width 96 height 29
